Goal: Transaction & Acquisition: Purchase product/service

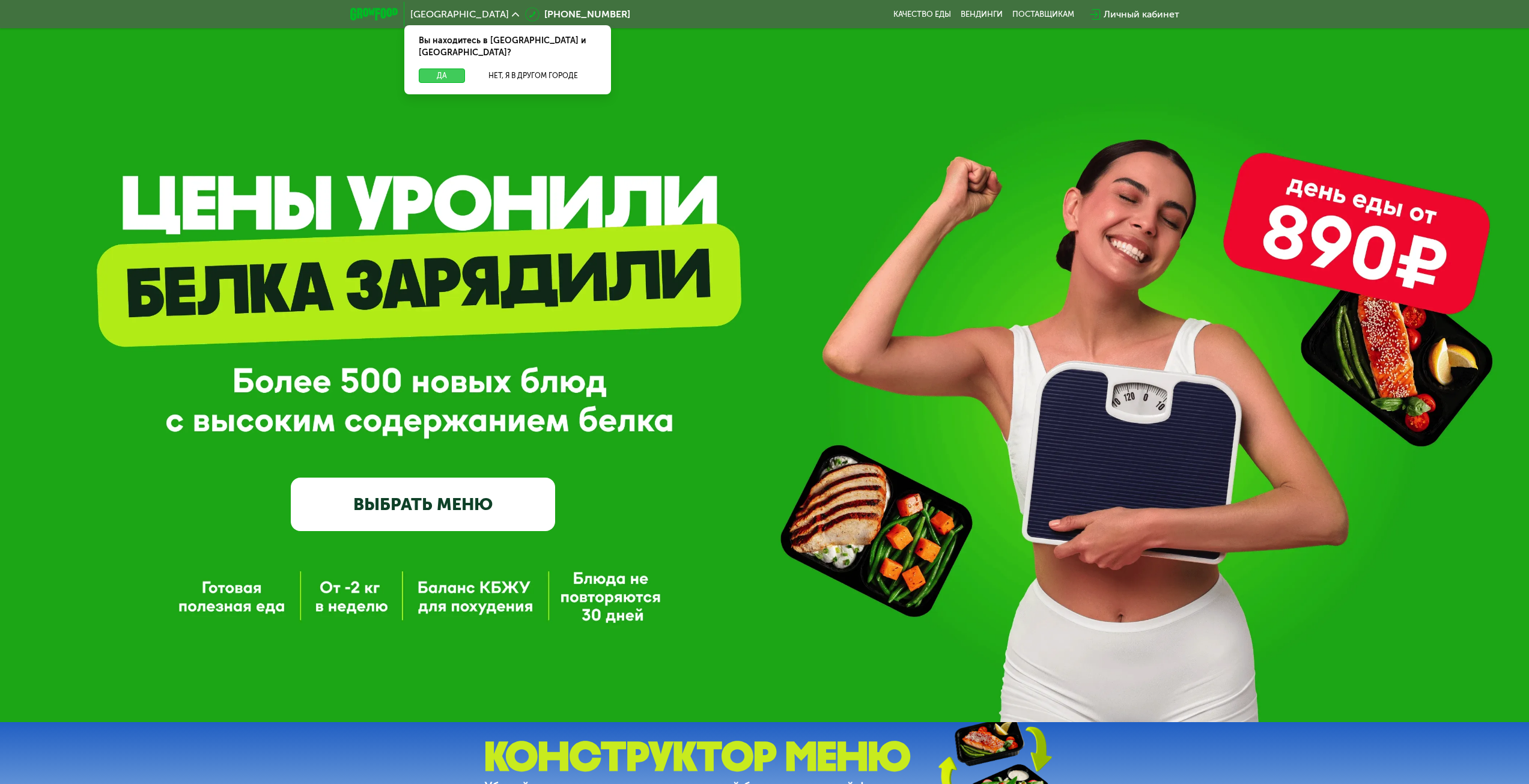
click at [441, 68] on button "Да" at bounding box center [442, 75] width 46 height 14
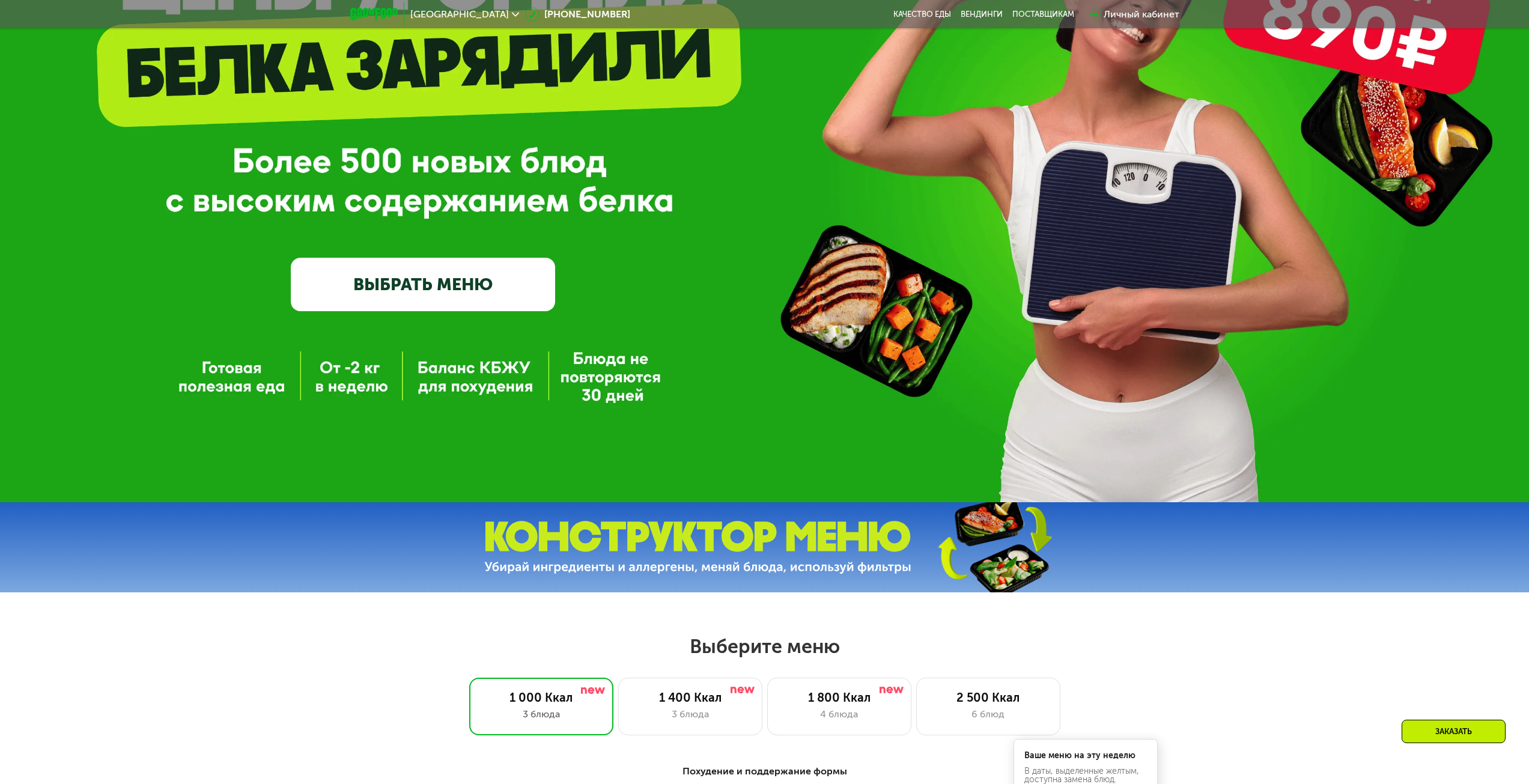
scroll to position [240, 0]
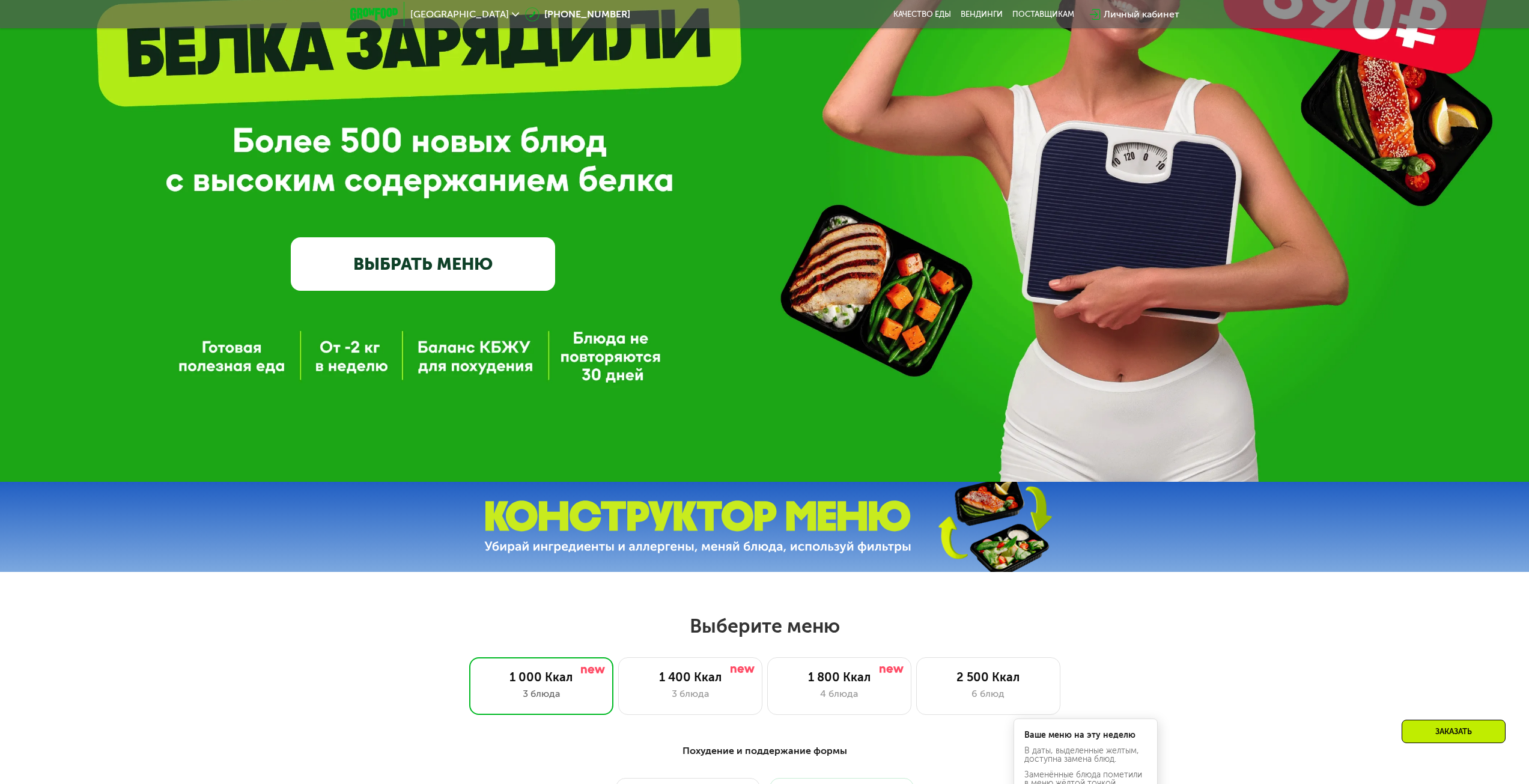
click at [510, 274] on link "ВЫБРАТЬ МЕНЮ" at bounding box center [423, 264] width 264 height 53
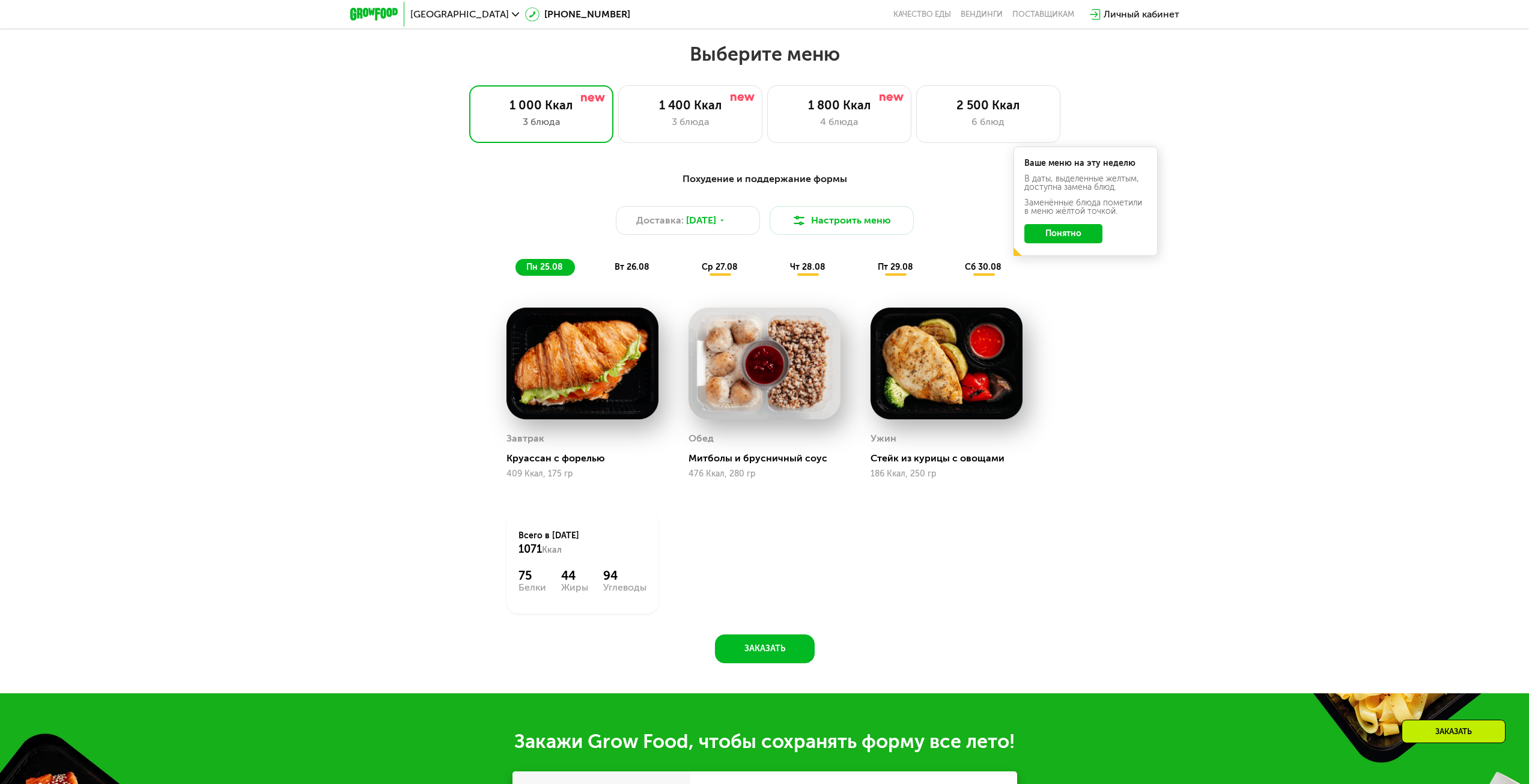
scroll to position [830, 0]
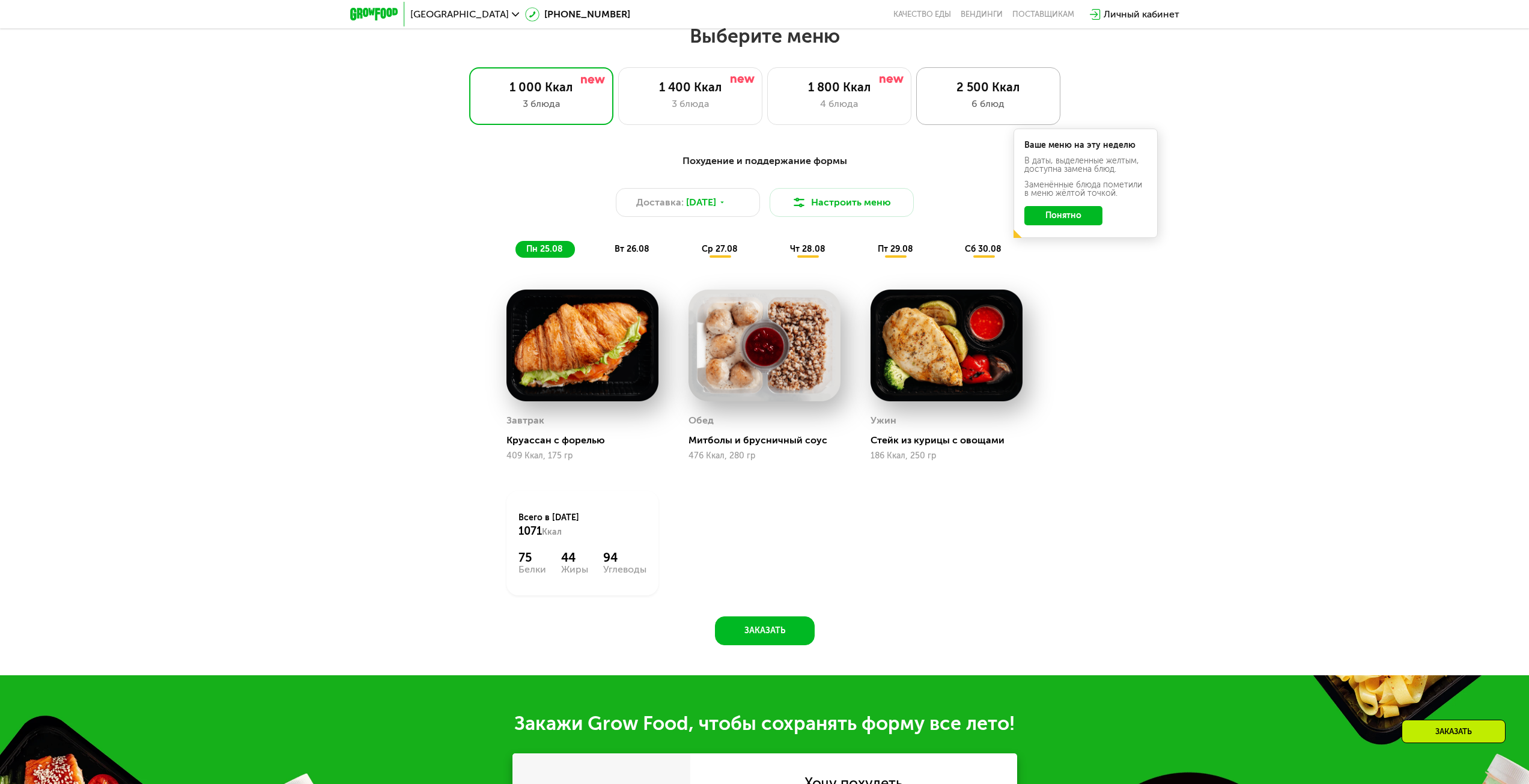
click at [943, 100] on div "6 блюд" at bounding box center [988, 104] width 119 height 14
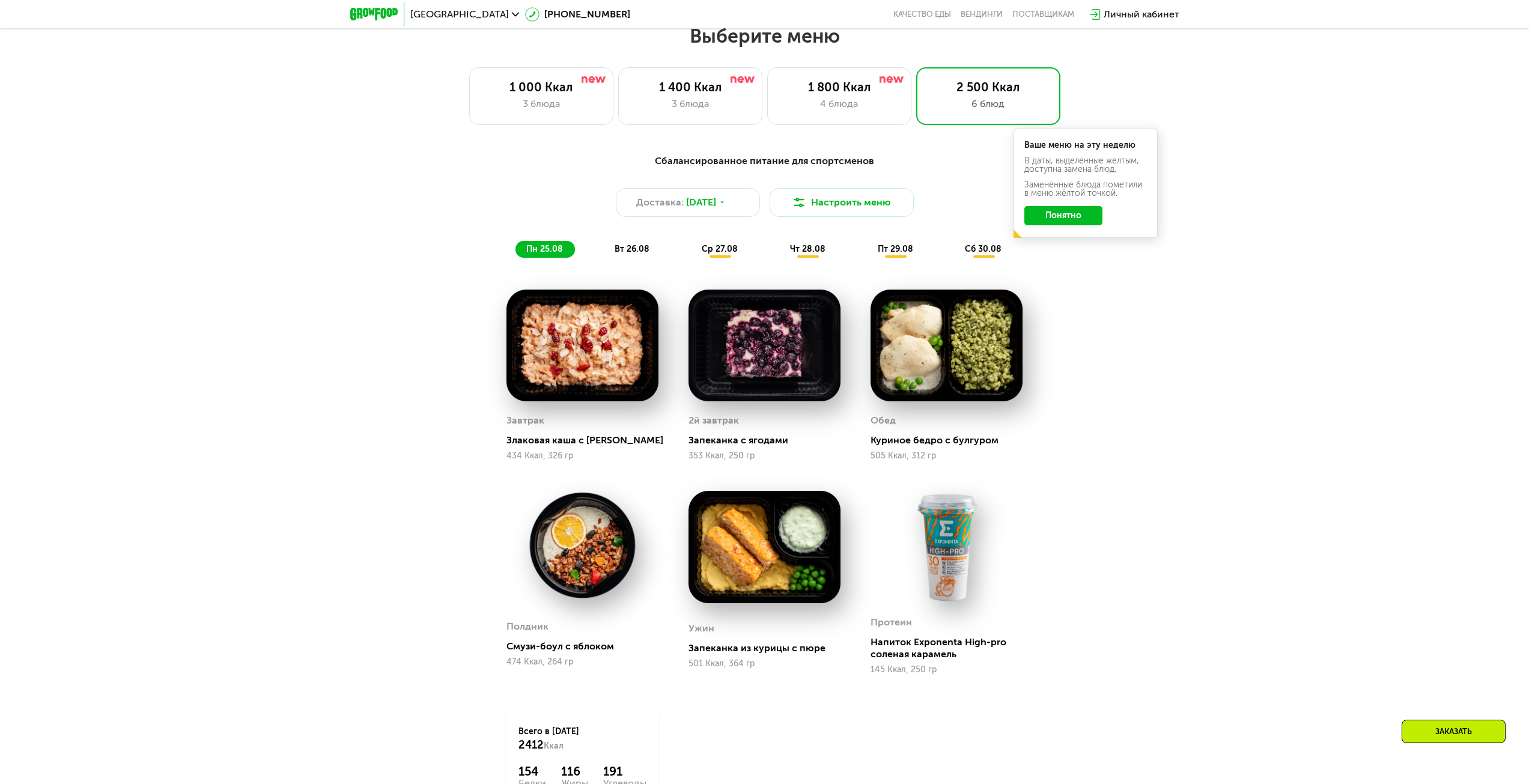
click at [1052, 220] on button "Понятно" at bounding box center [1063, 215] width 78 height 19
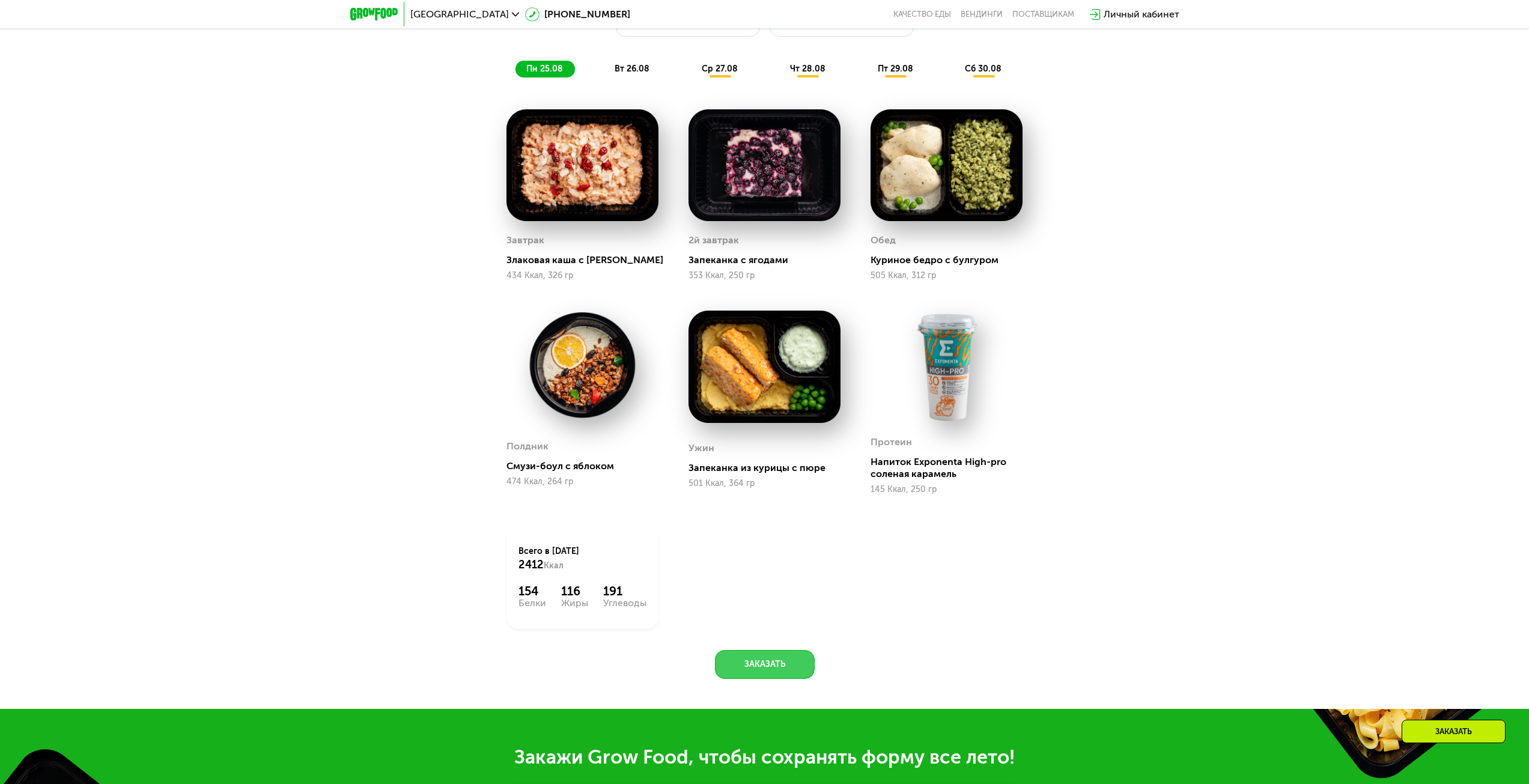
scroll to position [770, 0]
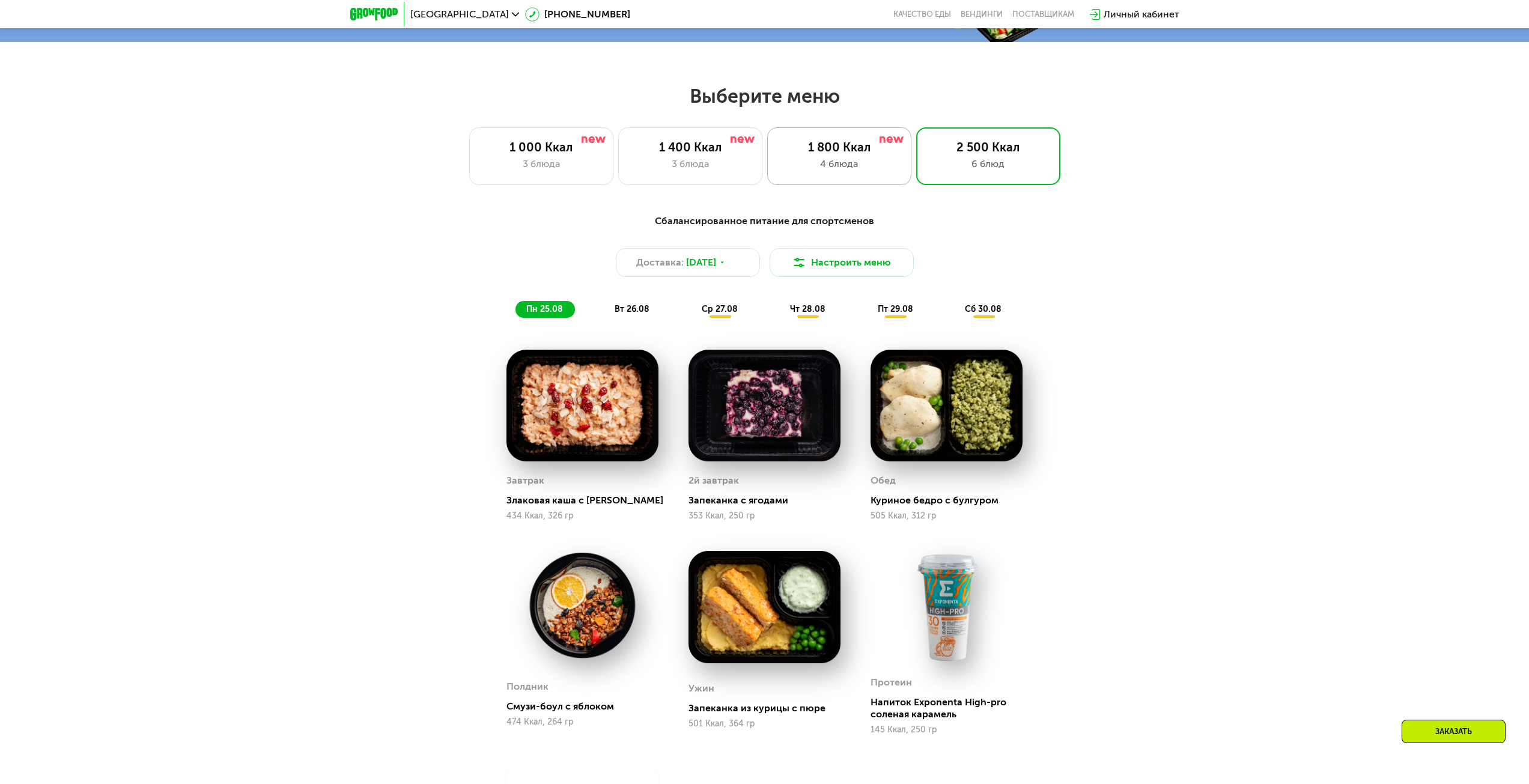
click at [850, 163] on div "4 блюда" at bounding box center [839, 164] width 119 height 14
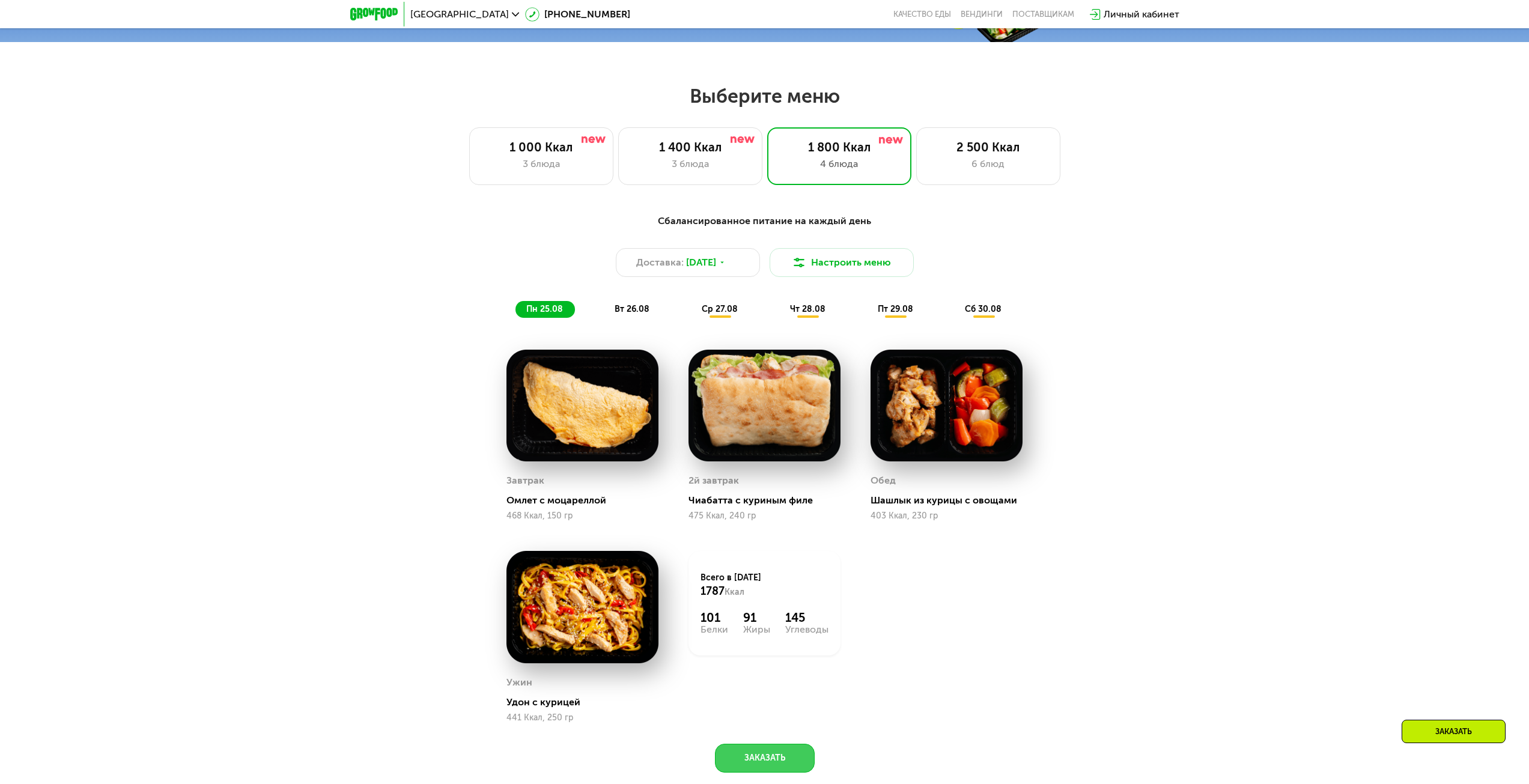
click at [784, 755] on button "Заказать" at bounding box center [765, 758] width 100 height 29
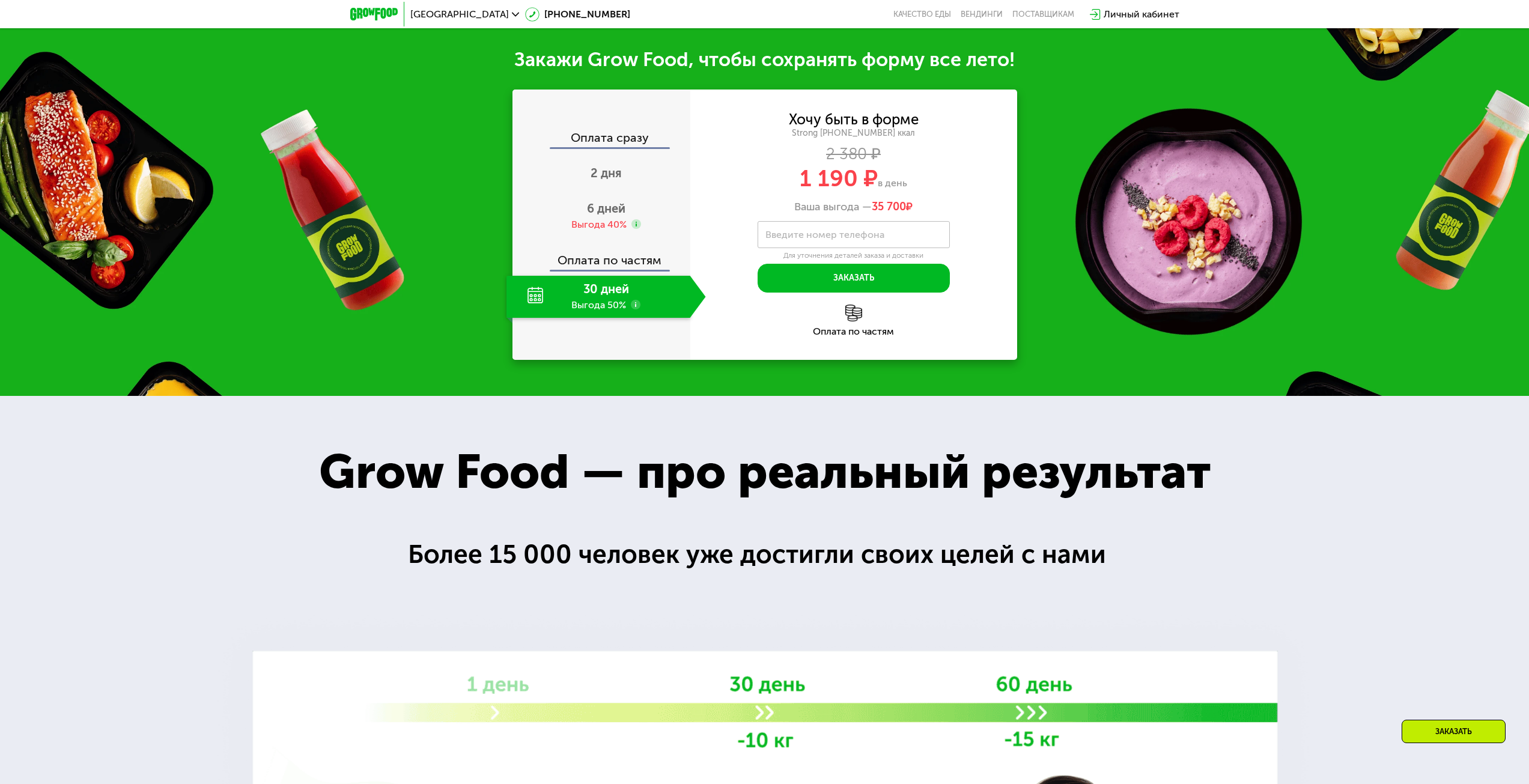
scroll to position [1577, 0]
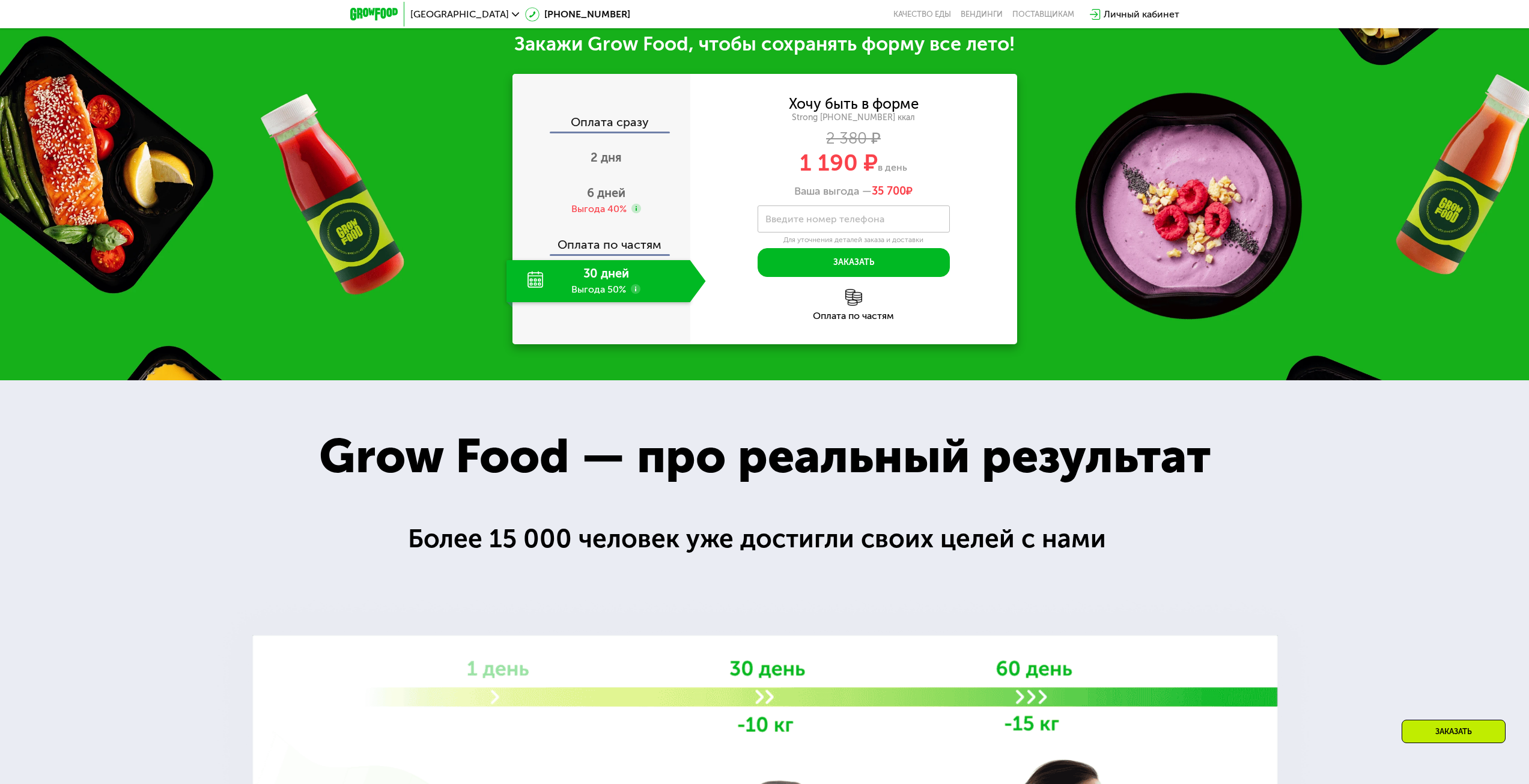
click at [601, 268] on div "30 дней Выгода 50%" at bounding box center [598, 281] width 184 height 42
click at [595, 277] on div "30 дней Выгода 50%" at bounding box center [598, 281] width 184 height 42
click at [864, 213] on input "Введите номер телефона" at bounding box center [854, 218] width 192 height 27
drag, startPoint x: 871, startPoint y: 198, endPoint x: 964, endPoint y: 186, distance: 93.8
click at [964, 186] on div "Хочу быть в форме Strong [PHONE_NUMBER] ккал 2 380 ₽ 1 190 ₽ в день Ваша выгода…" at bounding box center [854, 148] width 327 height 101
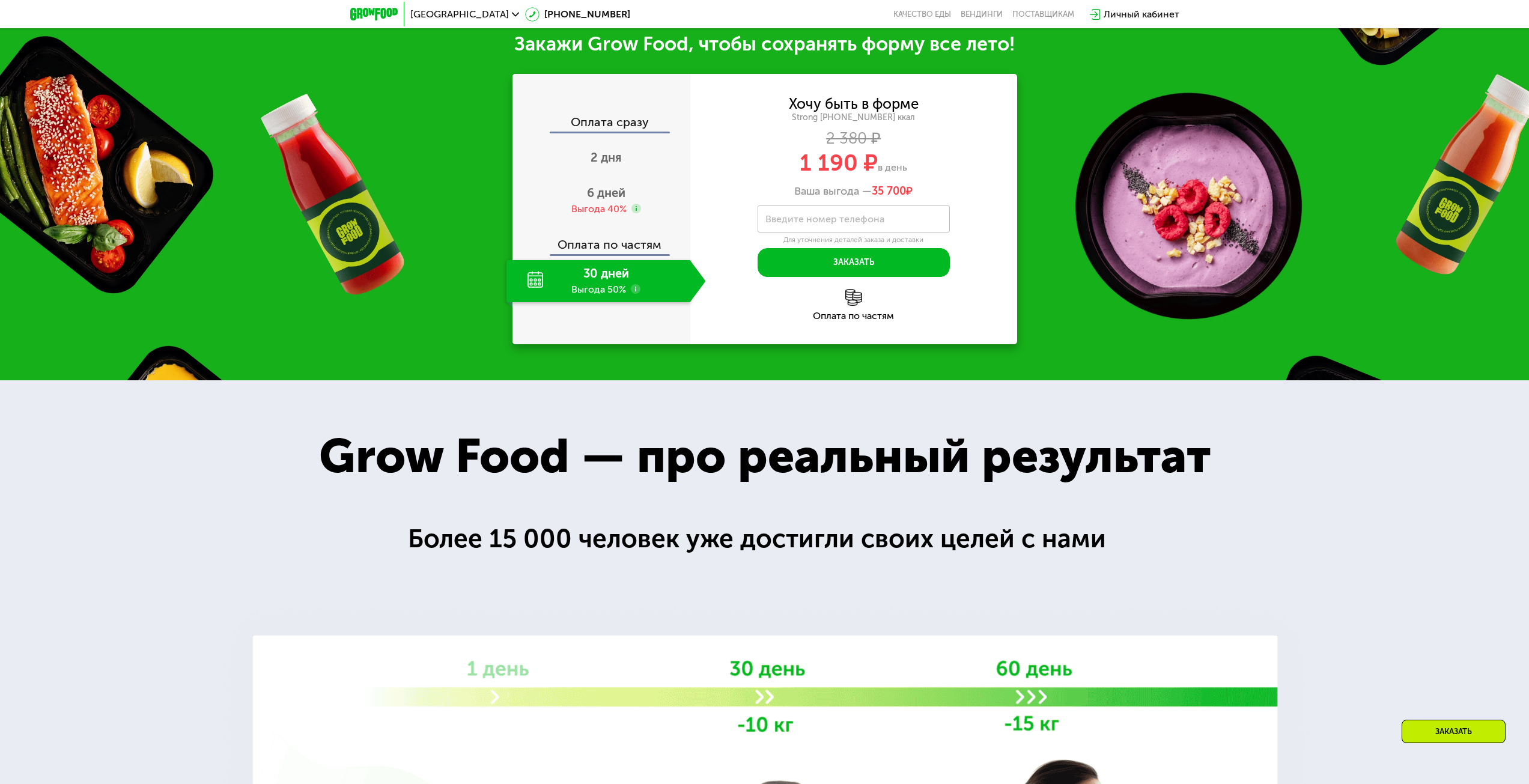
click at [964, 186] on div "Хочу быть в форме Strong [PHONE_NUMBER] ккал 2 380 ₽ 1 190 ₽ в день Ваша выгода…" at bounding box center [854, 148] width 327 height 101
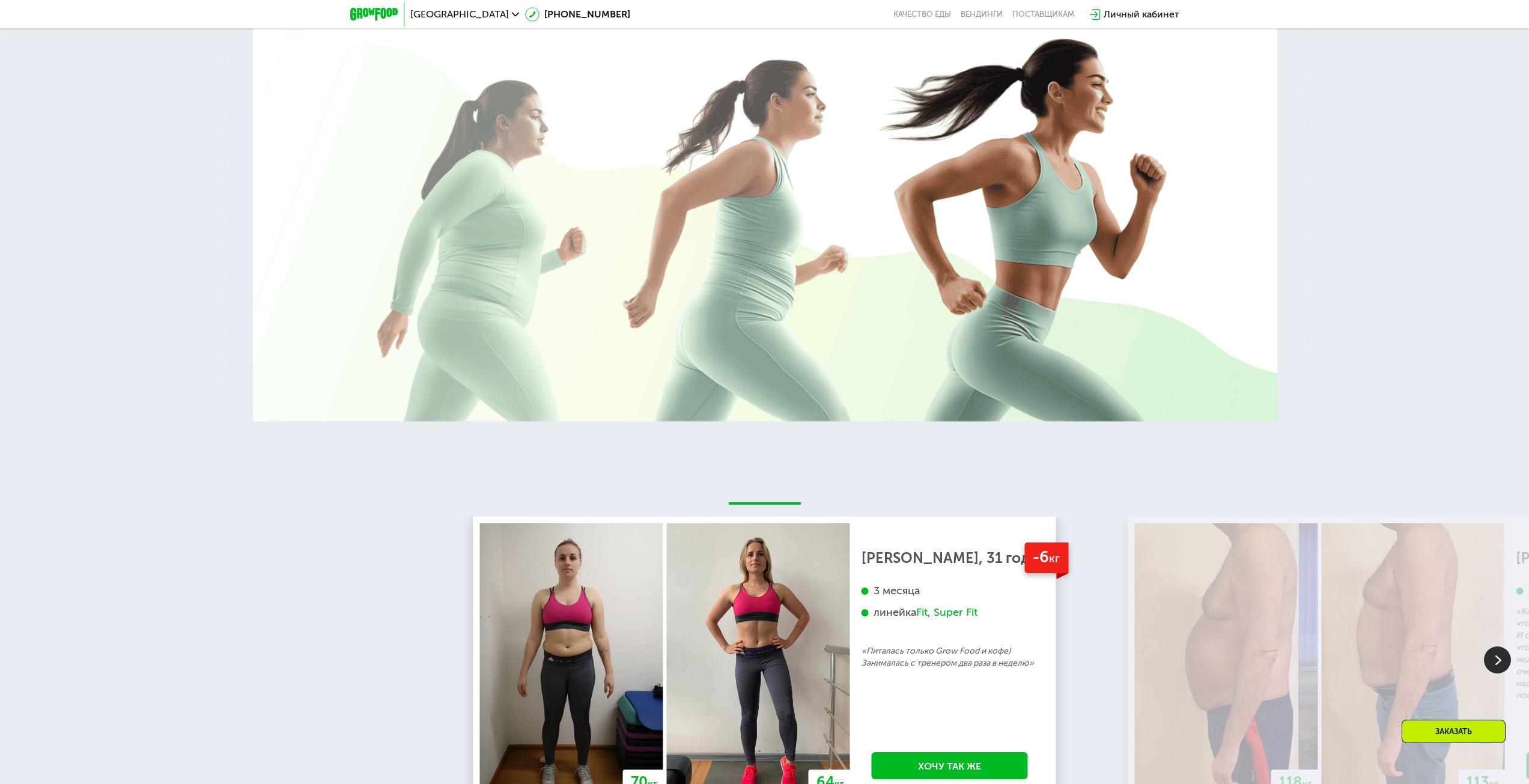
scroll to position [2538, 0]
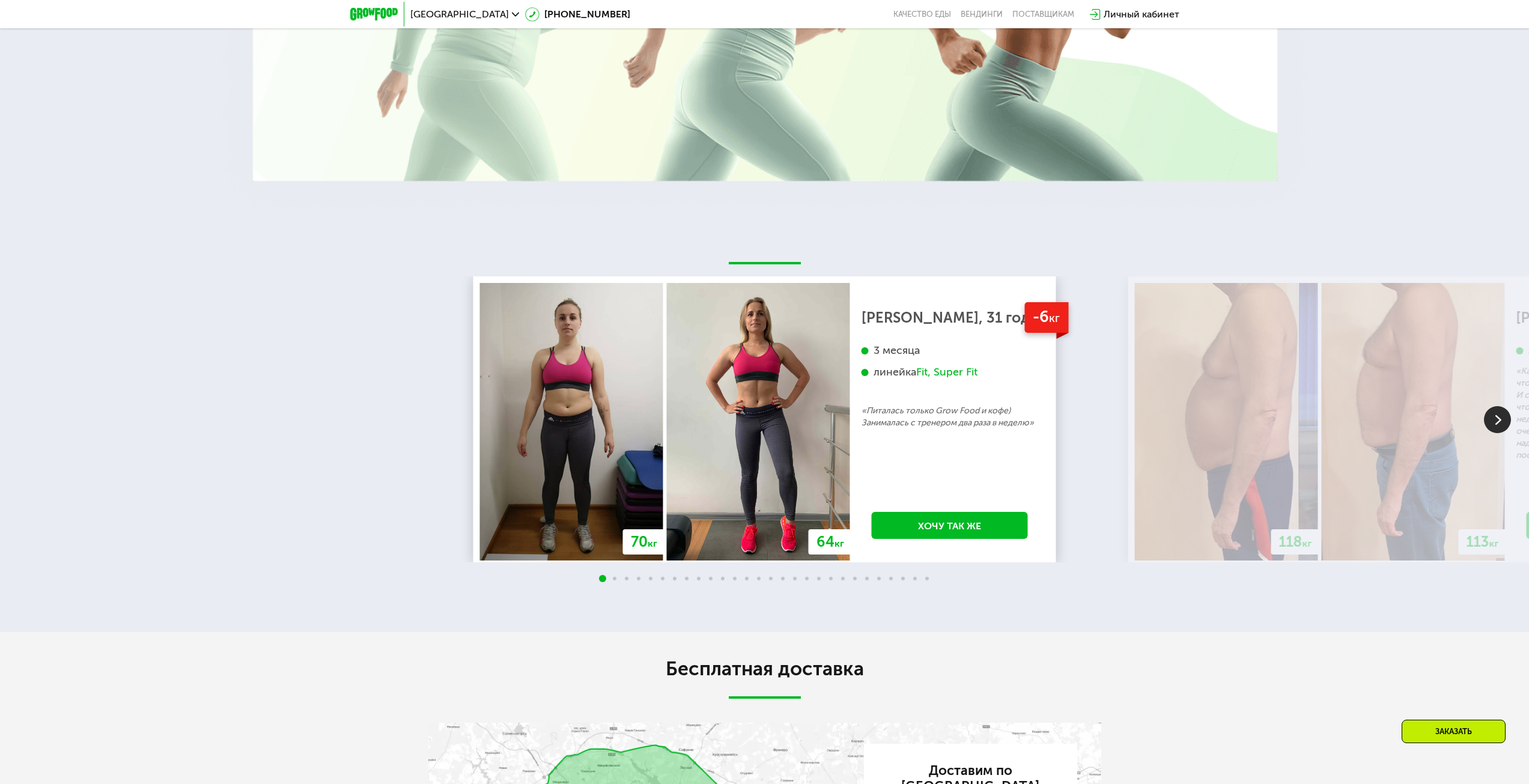
click at [1492, 414] on img at bounding box center [1497, 419] width 27 height 27
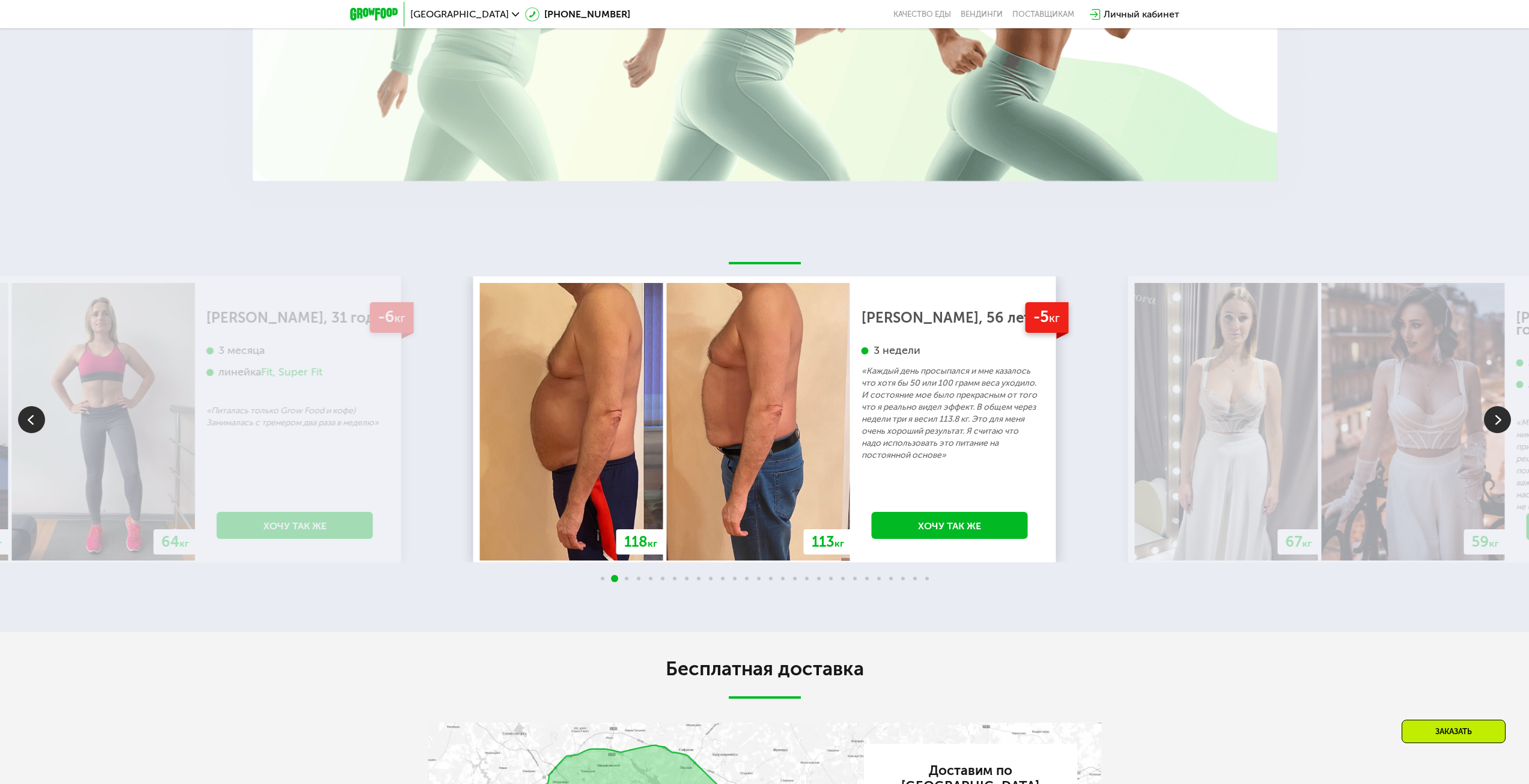
click at [1492, 414] on img at bounding box center [1497, 419] width 27 height 27
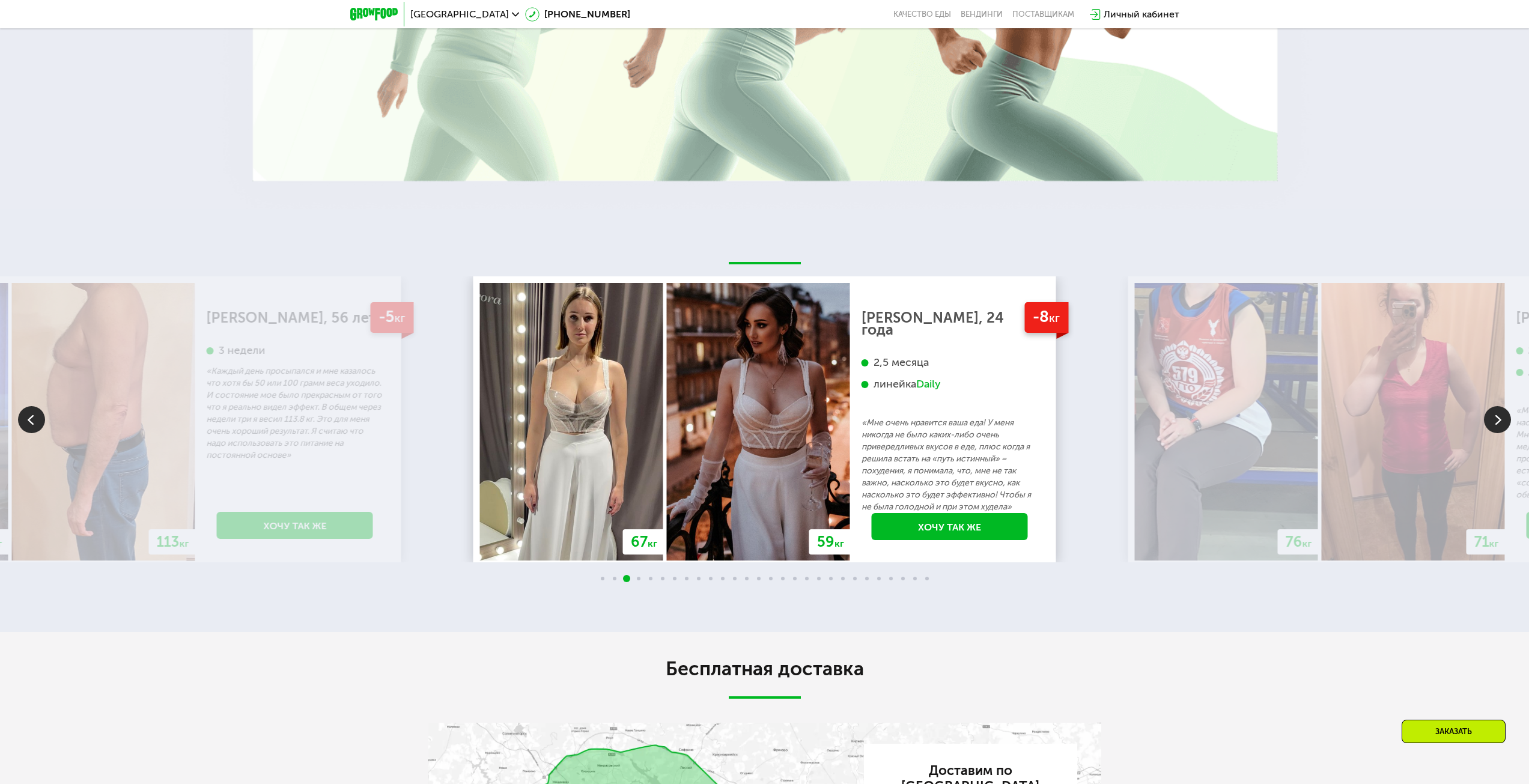
click at [1492, 414] on img at bounding box center [1497, 419] width 27 height 27
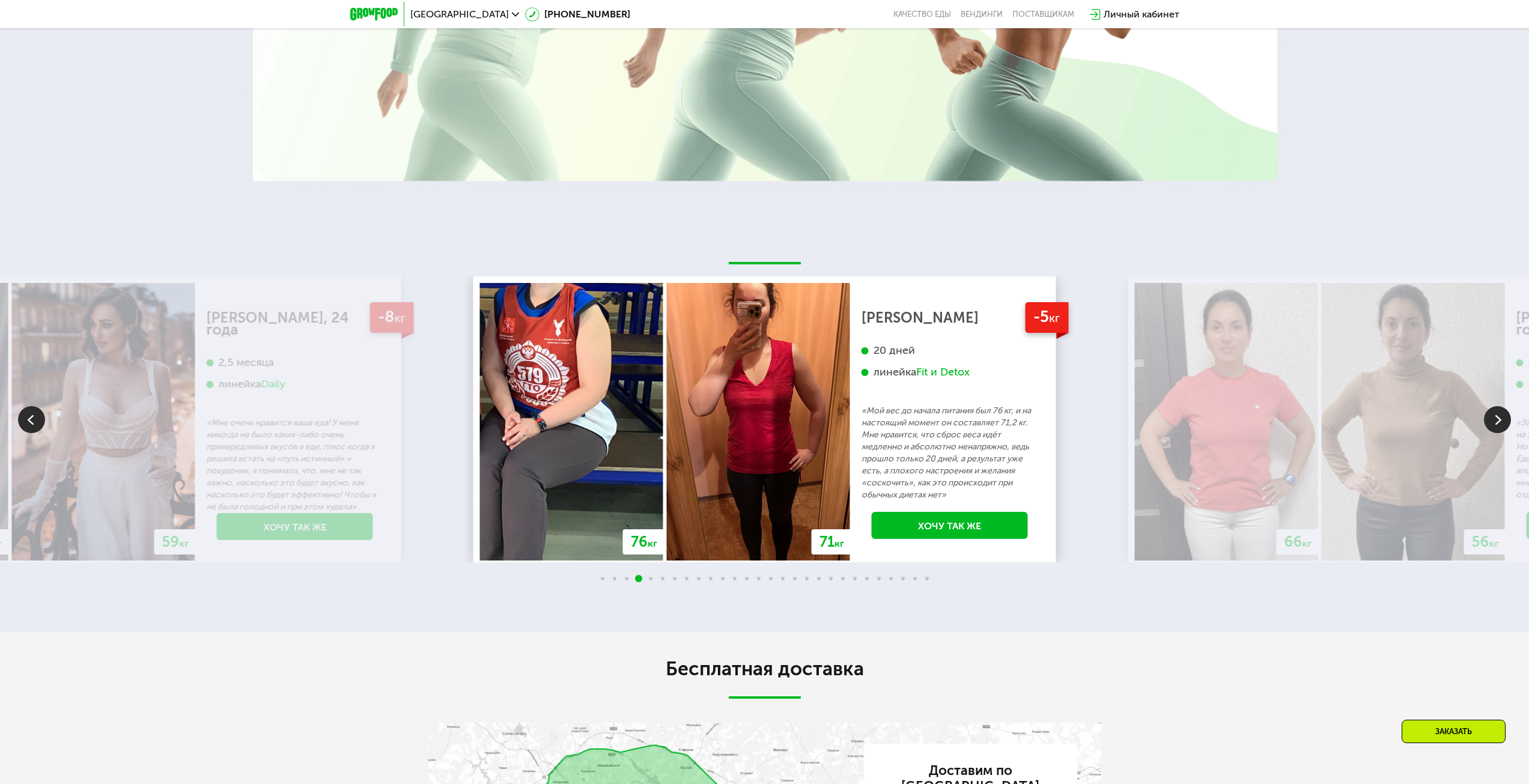
click at [1492, 414] on img at bounding box center [1497, 419] width 27 height 27
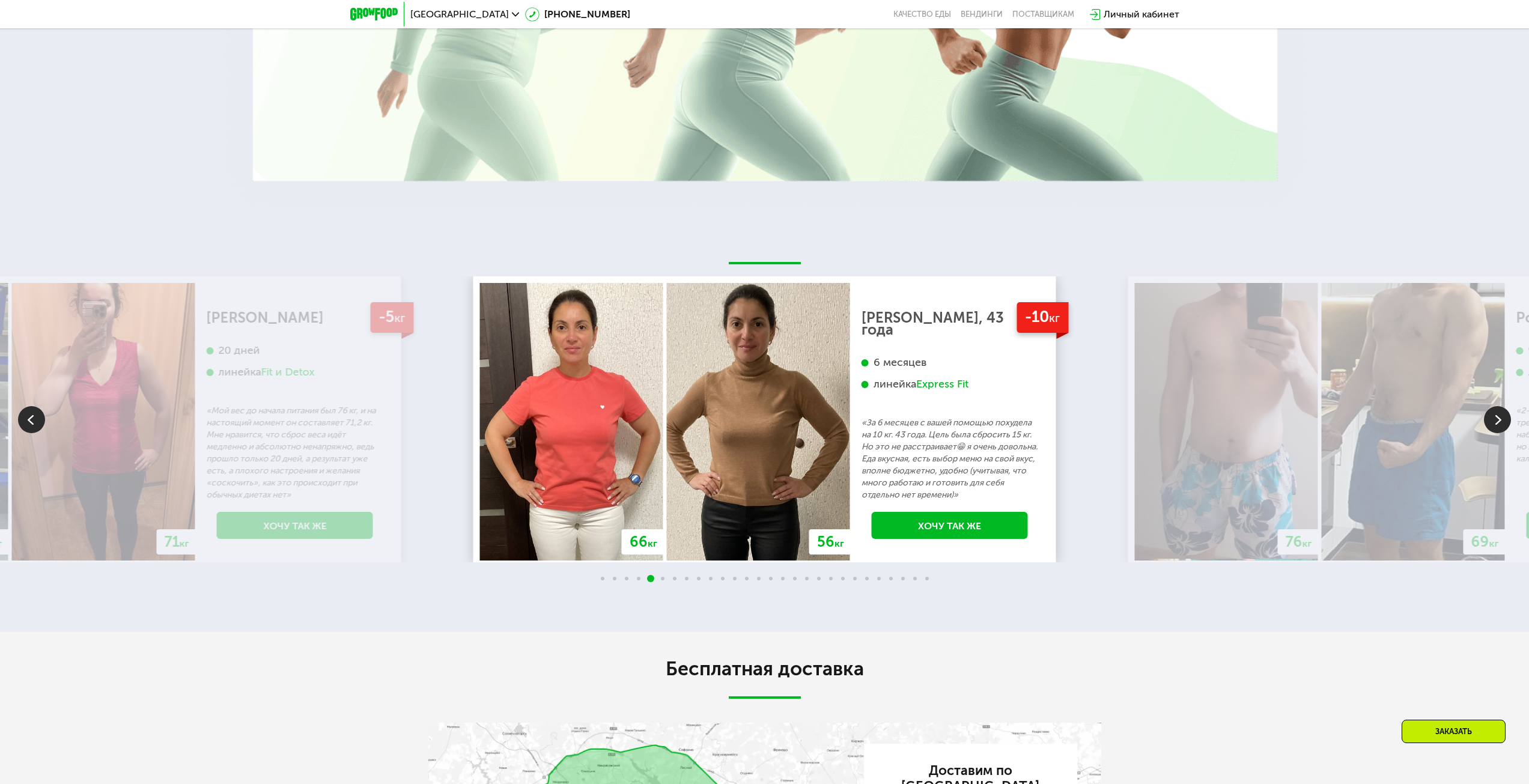
click at [1492, 414] on img at bounding box center [1497, 419] width 27 height 27
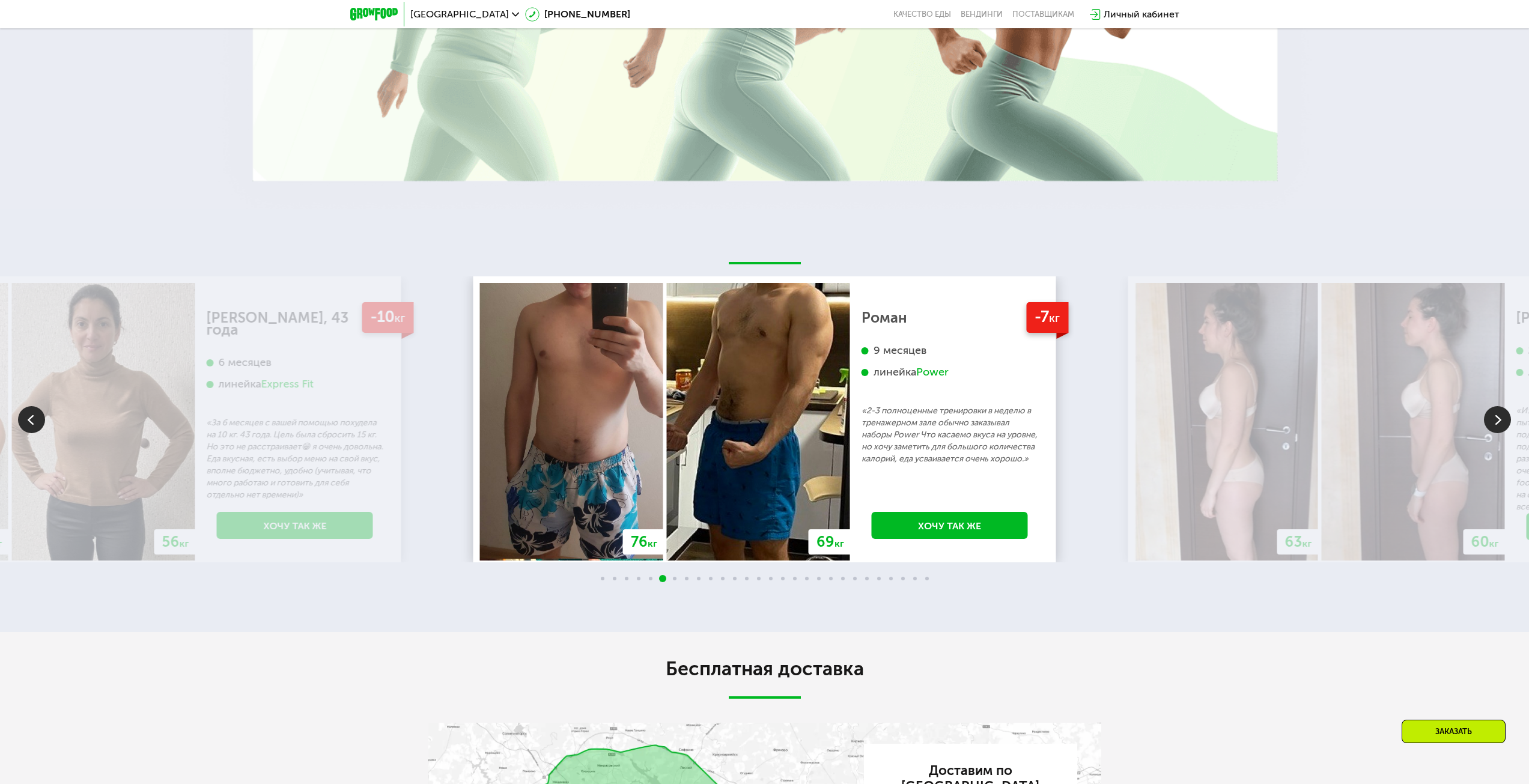
click at [1492, 414] on img at bounding box center [1497, 419] width 27 height 27
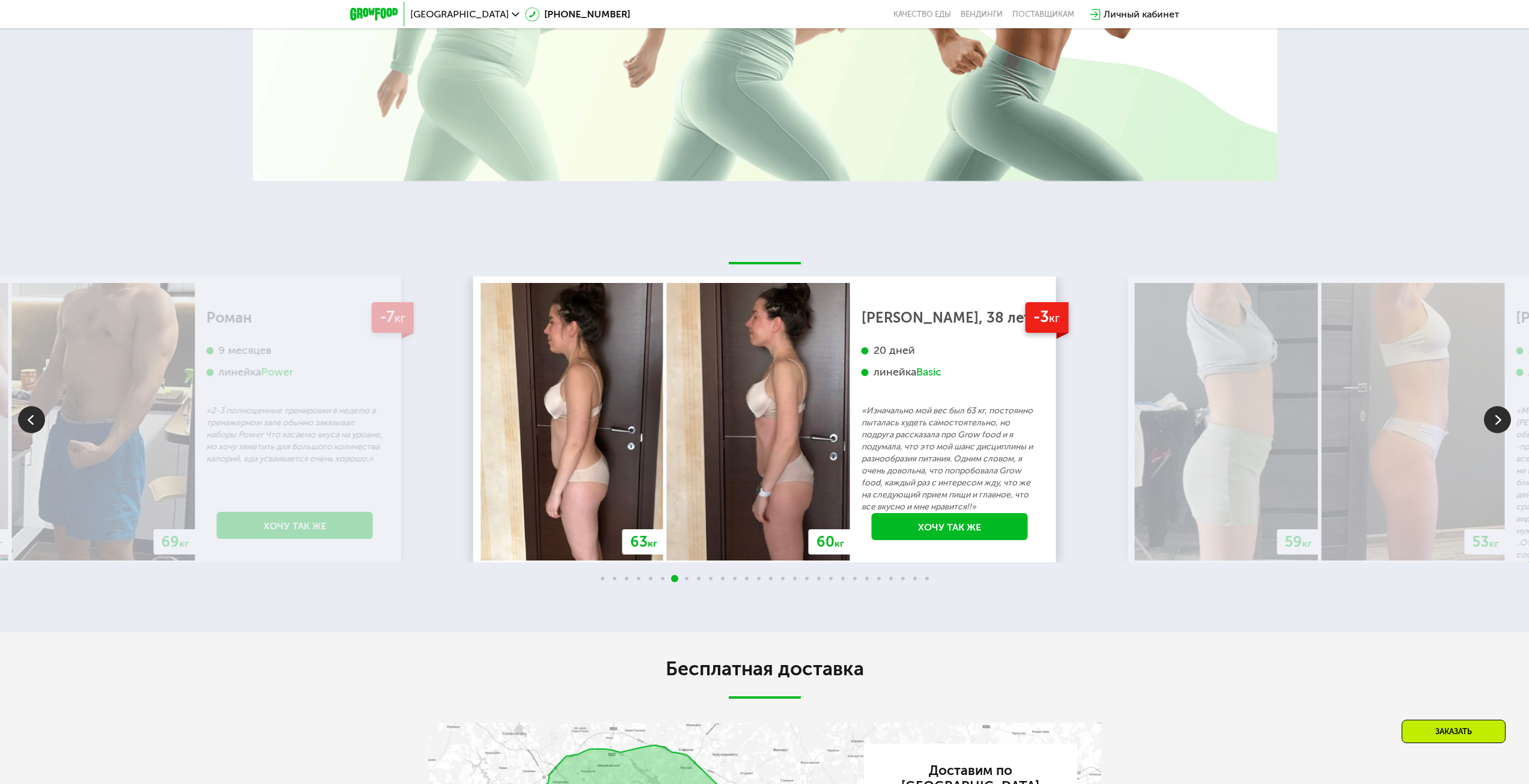
click at [1492, 414] on img at bounding box center [1497, 419] width 27 height 27
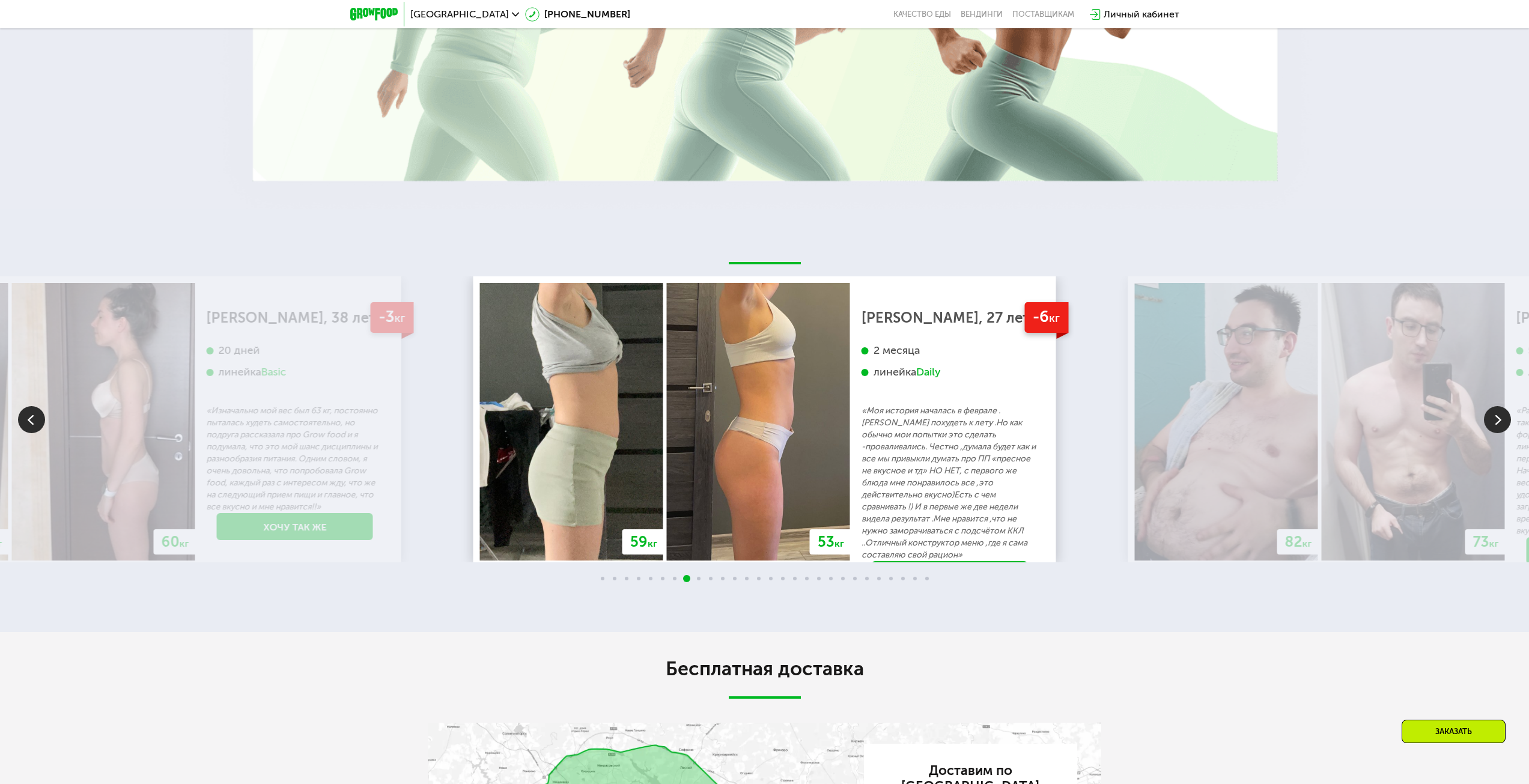
click at [1492, 414] on img at bounding box center [1497, 419] width 27 height 27
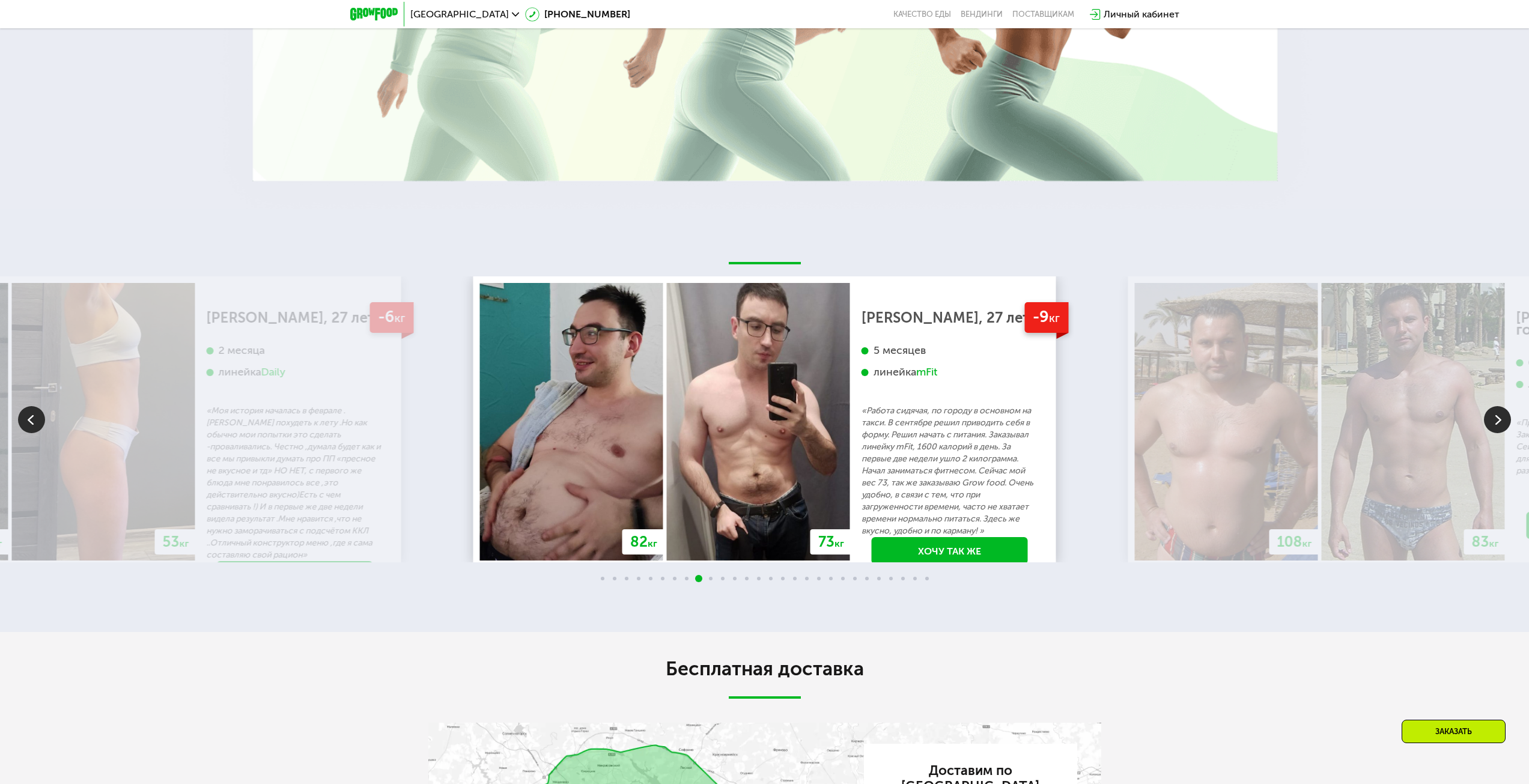
click at [1492, 414] on img at bounding box center [1497, 419] width 27 height 27
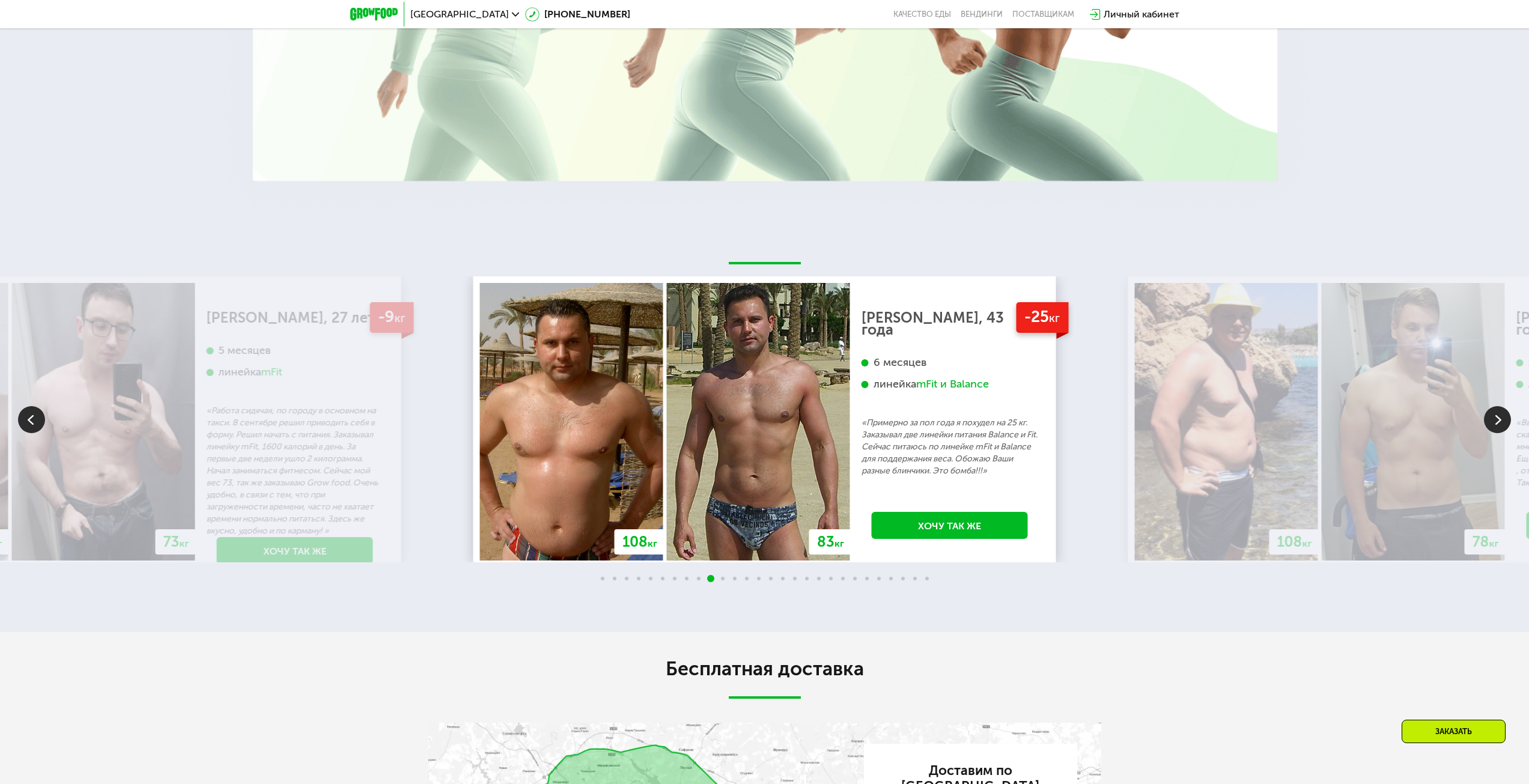
click at [1492, 414] on img at bounding box center [1497, 419] width 27 height 27
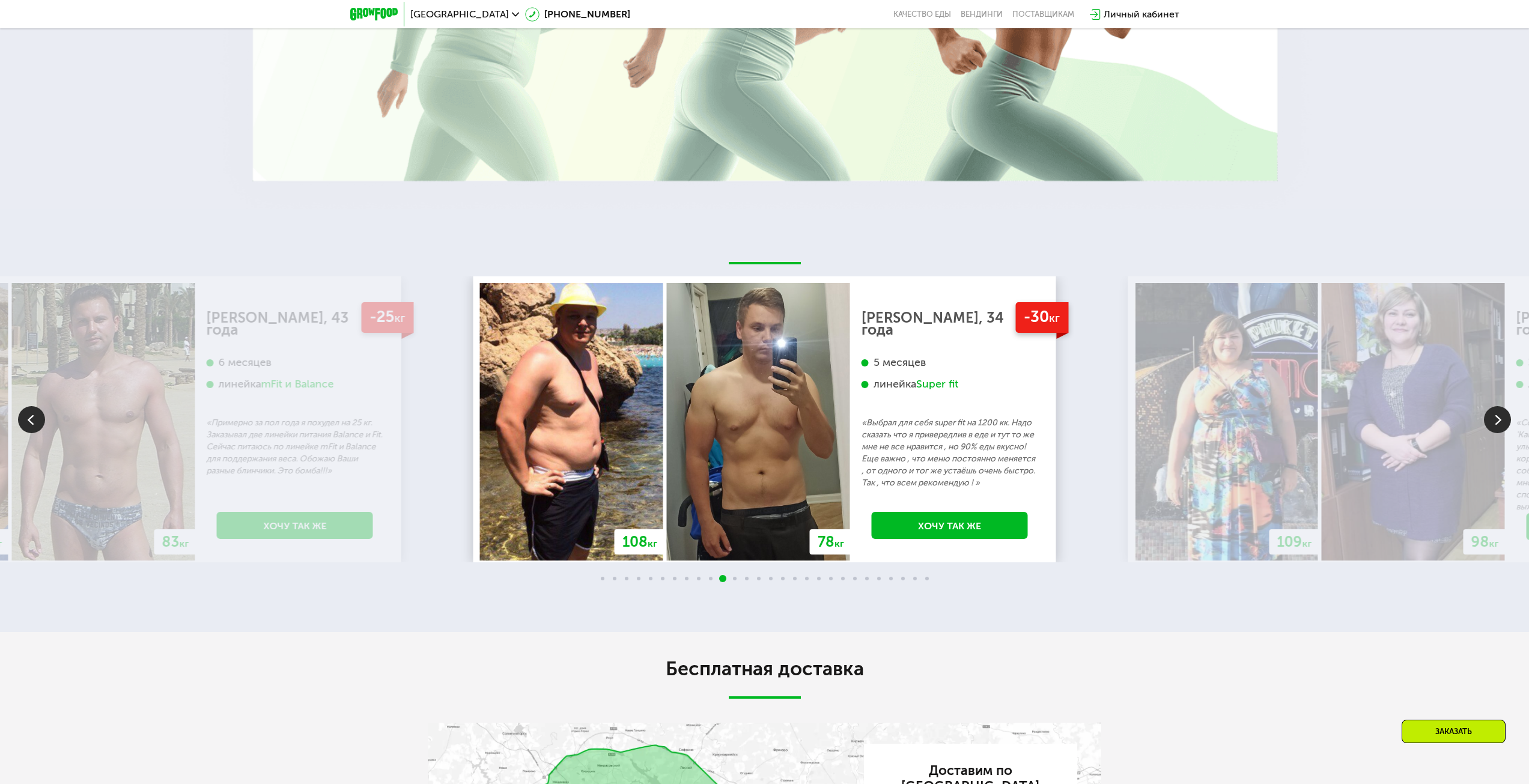
click at [1492, 414] on img at bounding box center [1497, 419] width 27 height 27
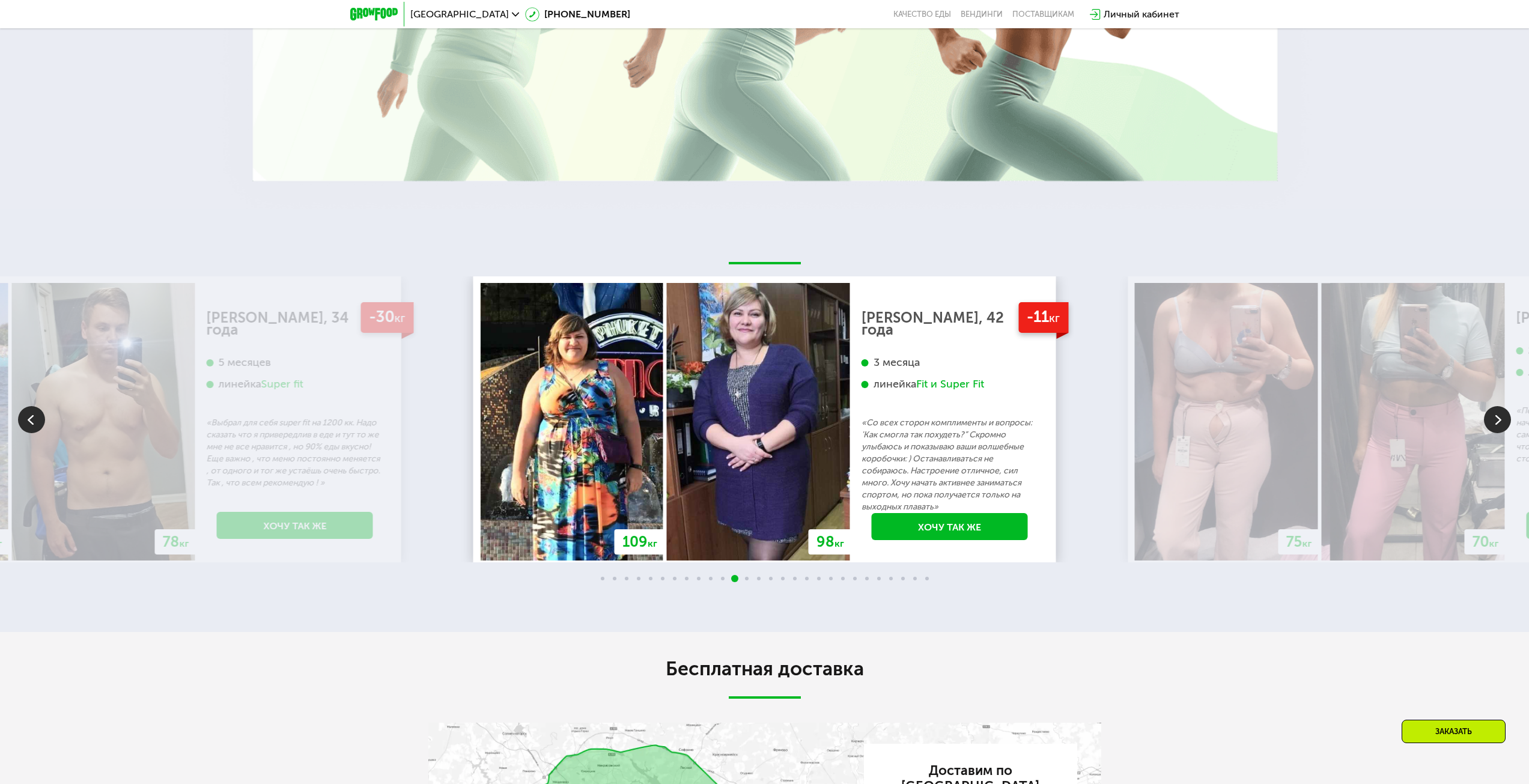
click at [1492, 414] on img at bounding box center [1497, 419] width 27 height 27
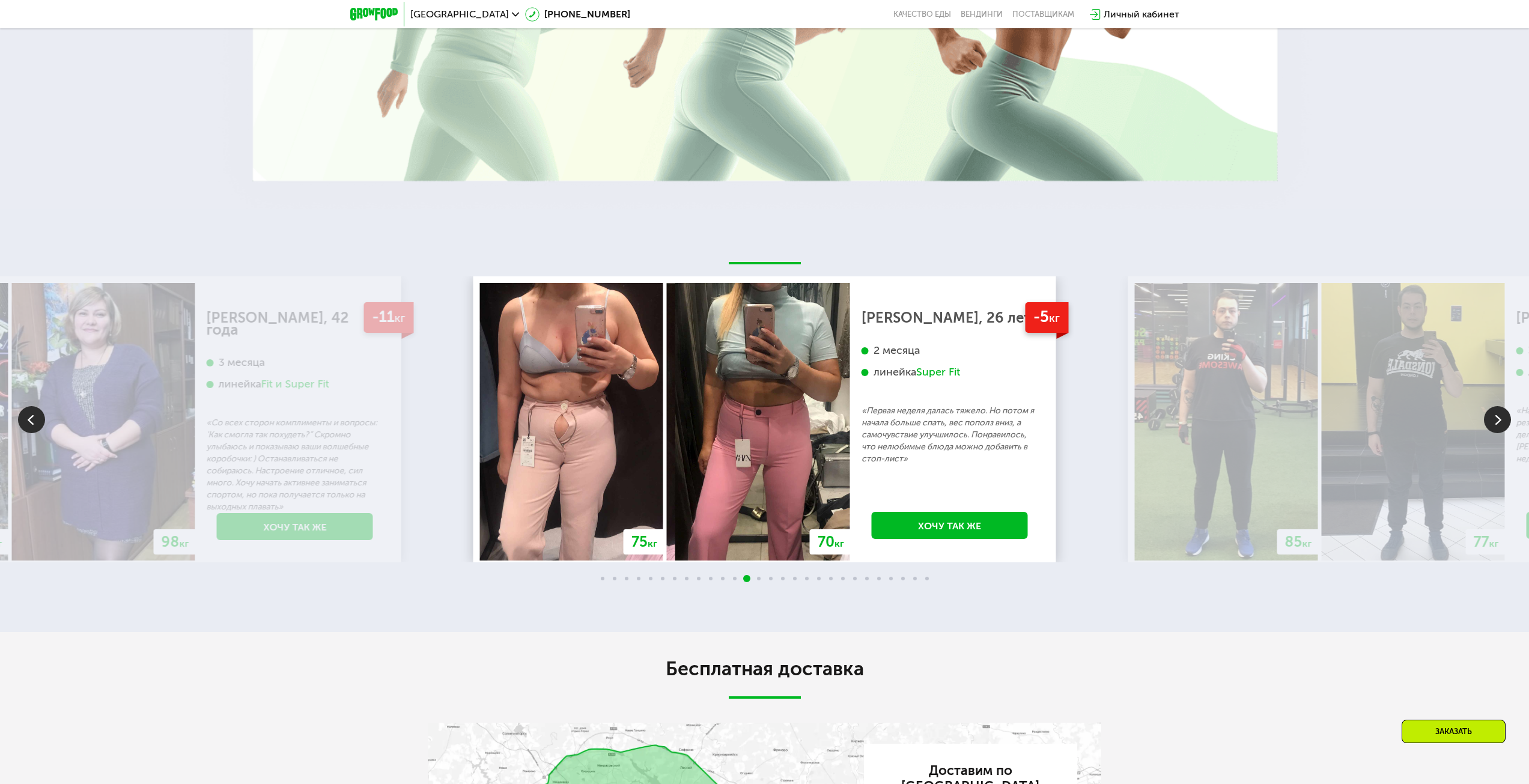
click at [1492, 414] on img at bounding box center [1497, 419] width 27 height 27
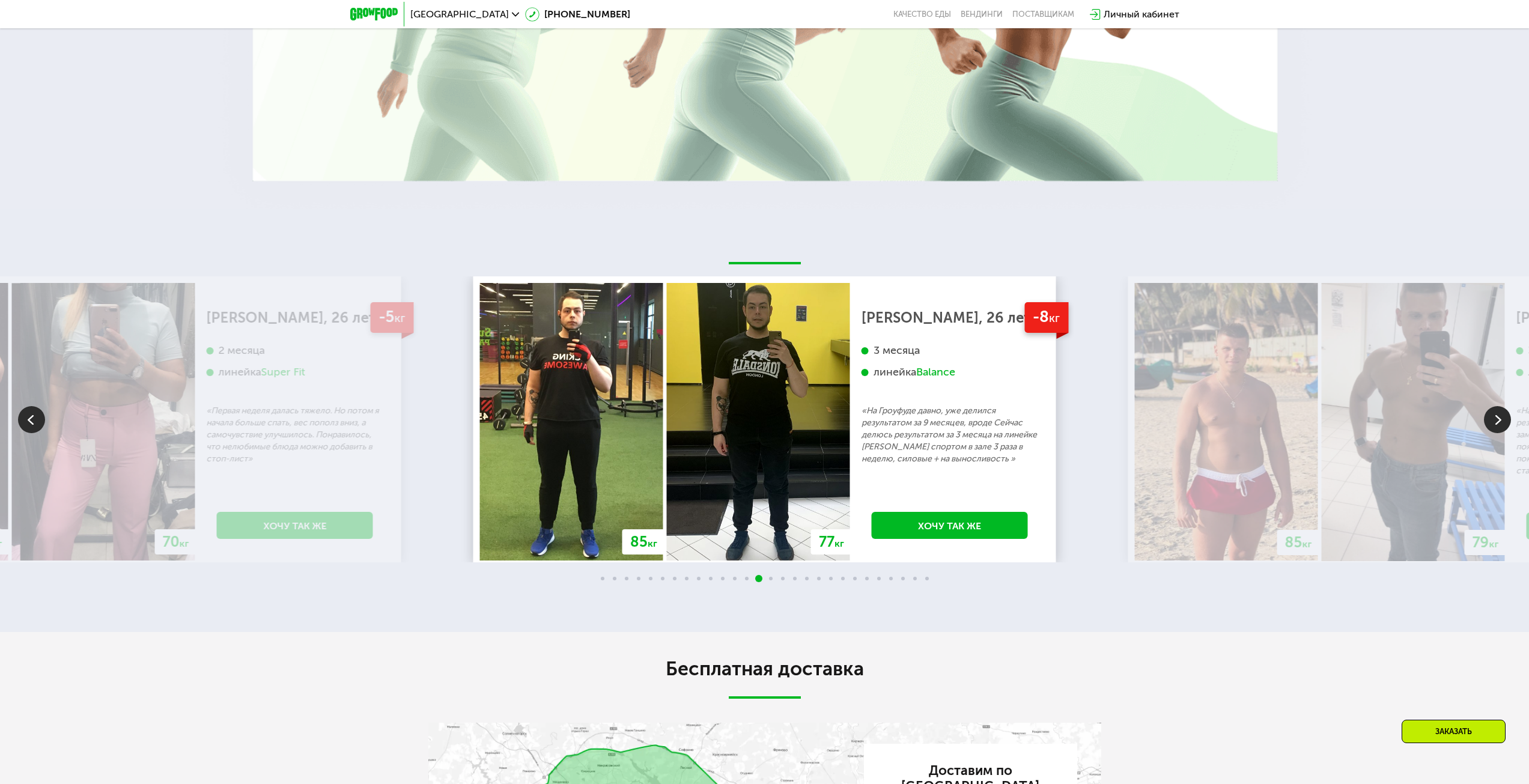
click at [1492, 414] on img at bounding box center [1497, 419] width 27 height 27
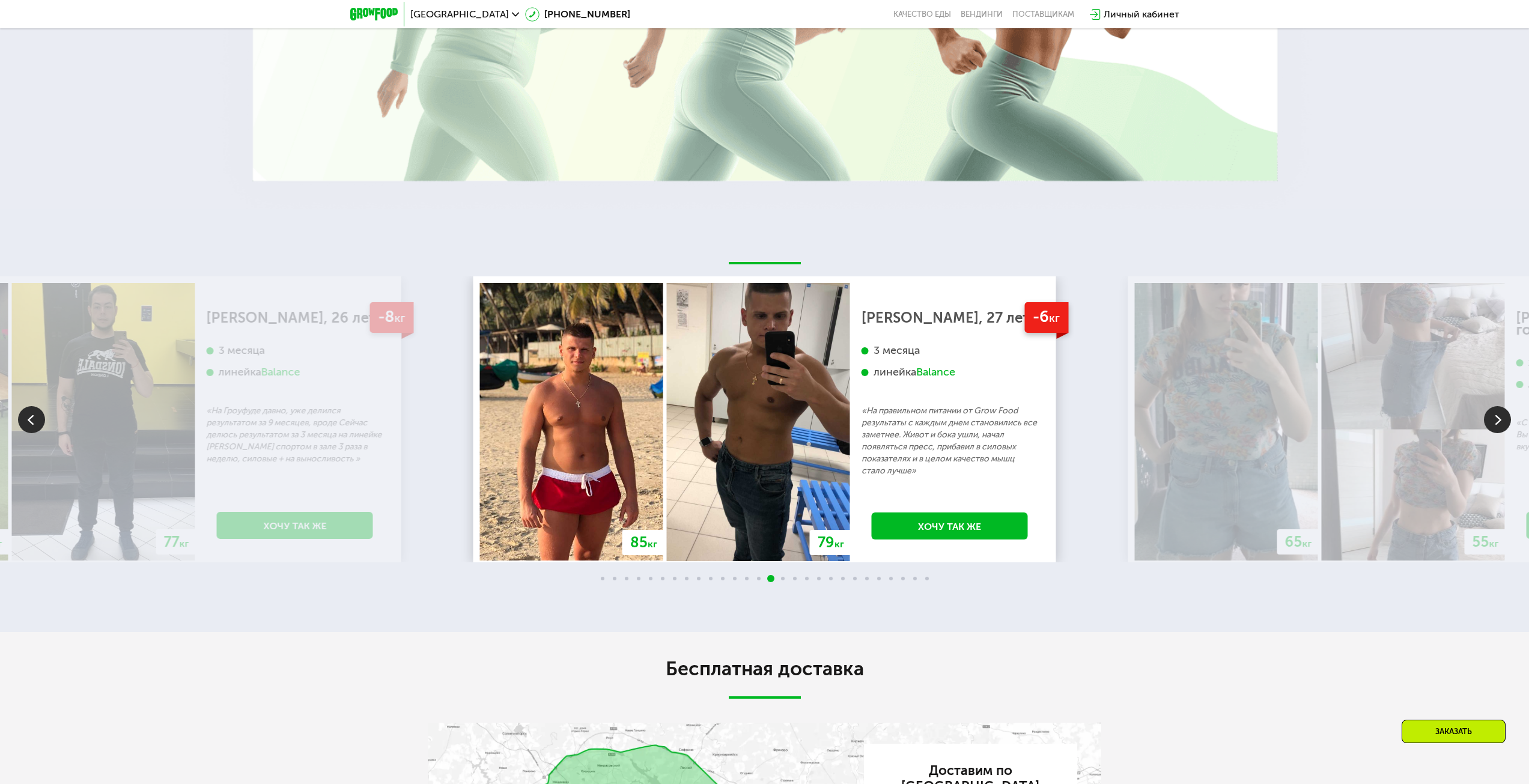
click at [1492, 414] on img at bounding box center [1497, 419] width 27 height 27
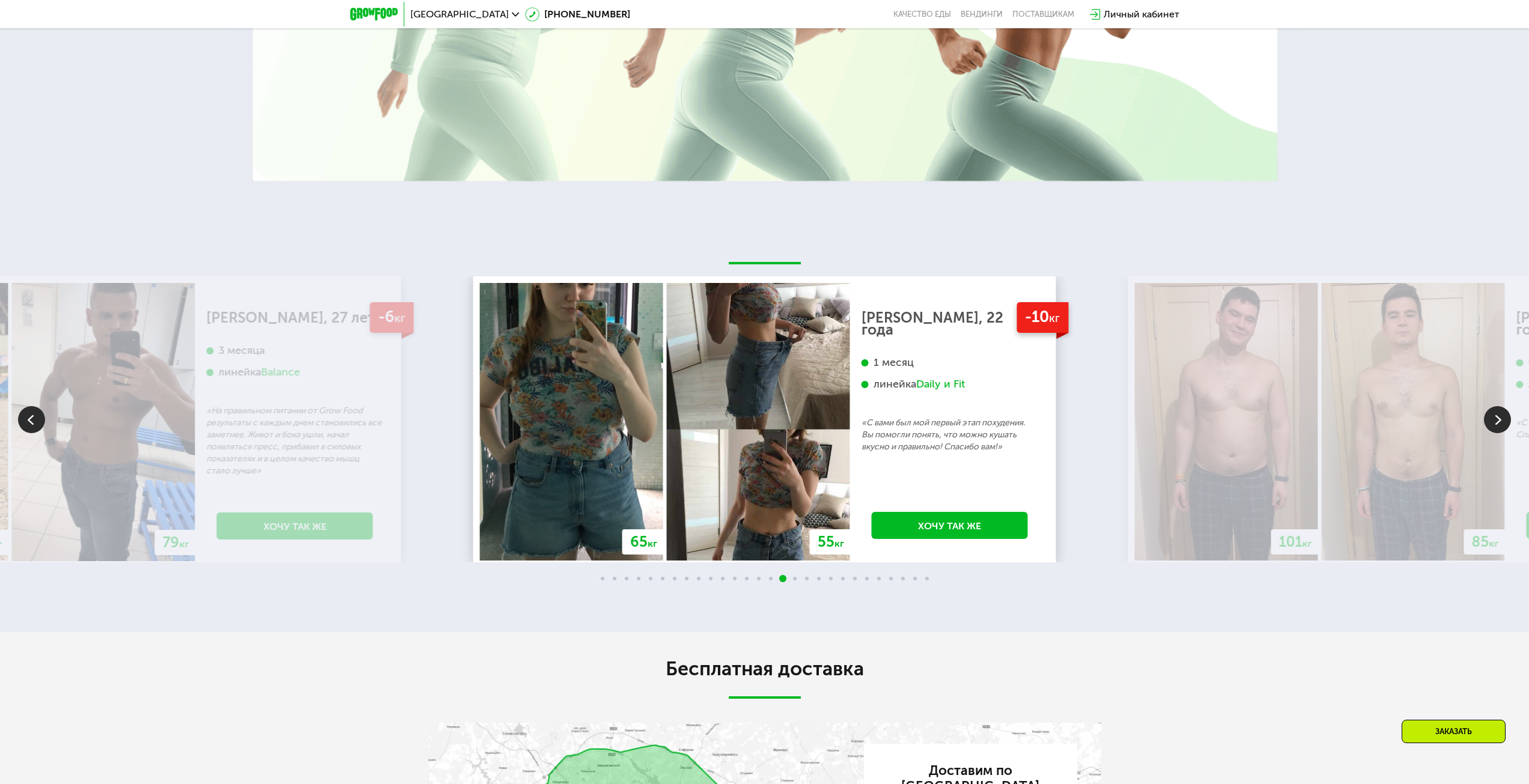
click at [1492, 414] on img at bounding box center [1497, 419] width 27 height 27
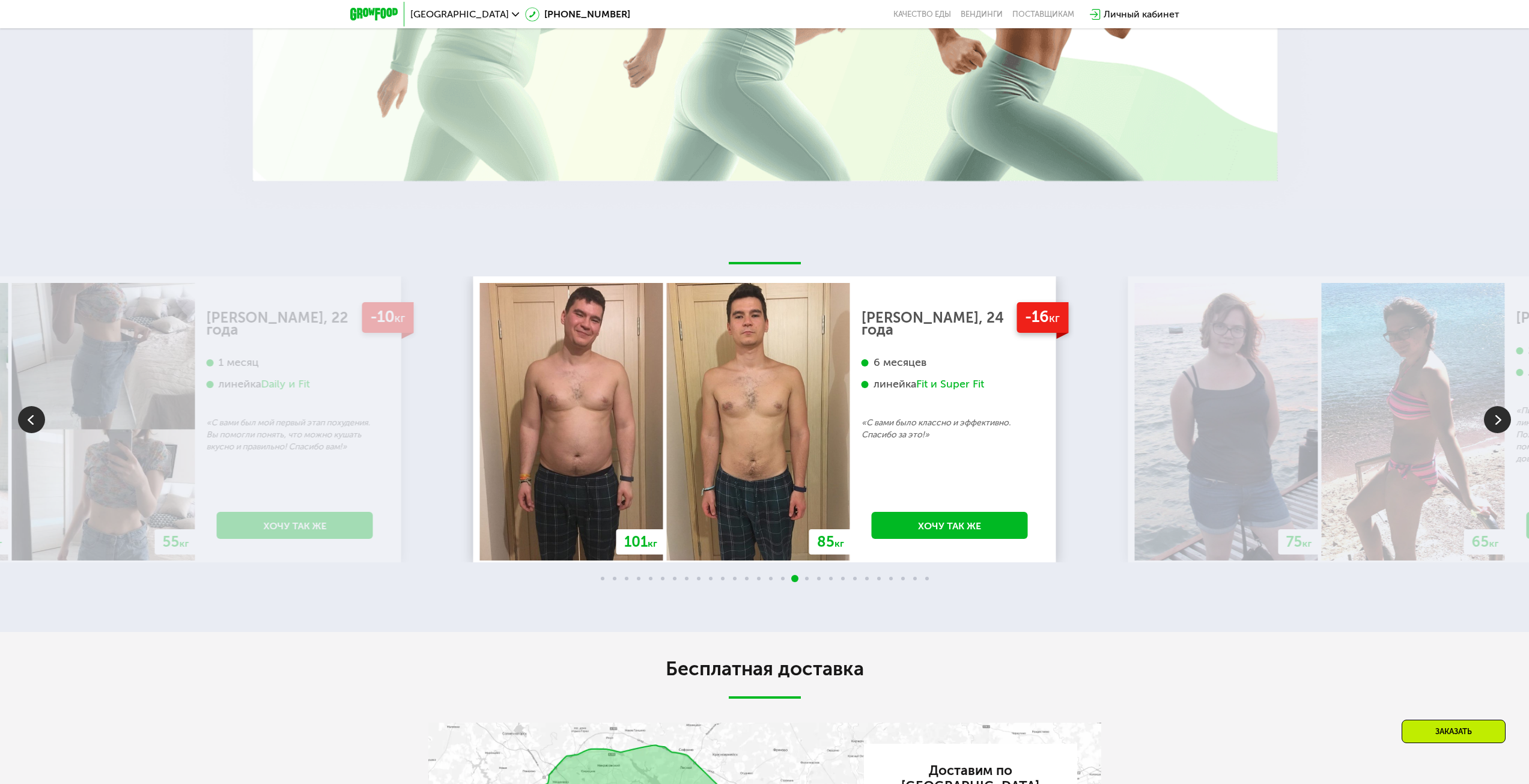
click at [1492, 414] on img at bounding box center [1497, 419] width 27 height 27
